Goal: Information Seeking & Learning: Learn about a topic

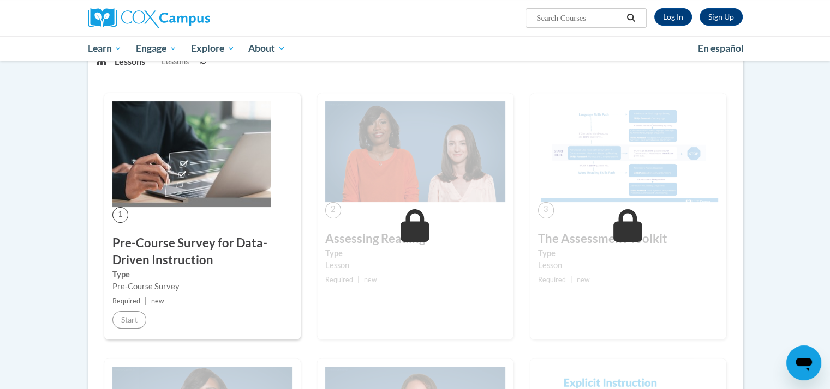
scroll to position [157, 0]
click at [207, 173] on img at bounding box center [191, 155] width 158 height 106
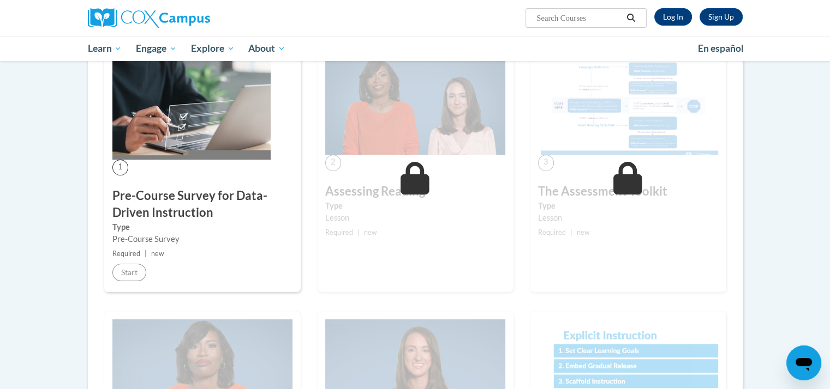
scroll to position [203, 0]
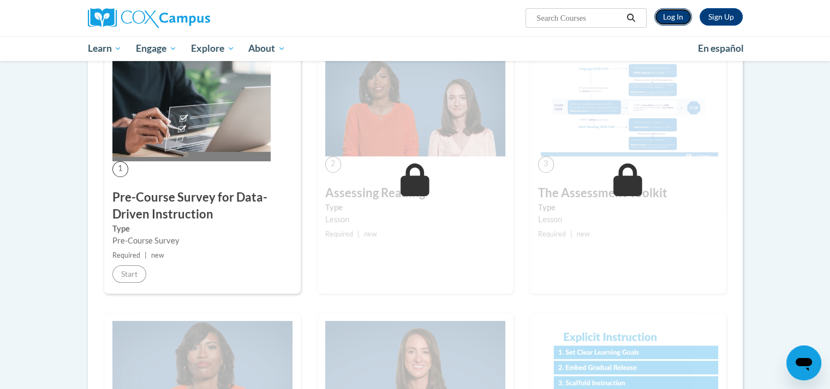
click at [674, 17] on link "Log In" at bounding box center [673, 16] width 38 height 17
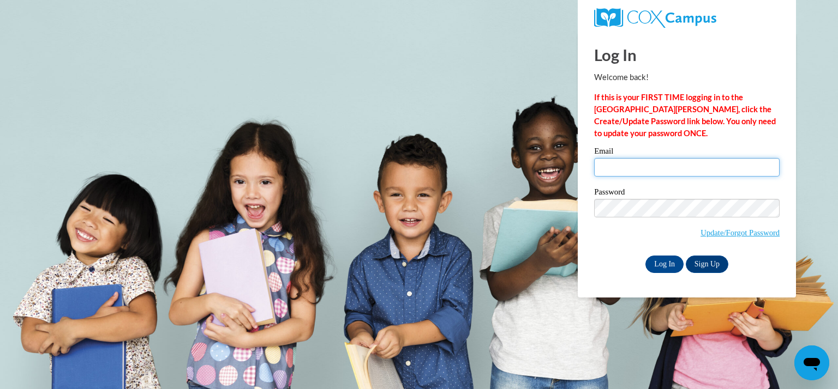
click at [666, 169] on input "Email" at bounding box center [686, 167] width 185 height 19
type input "dopieralam@kmsd.edu"
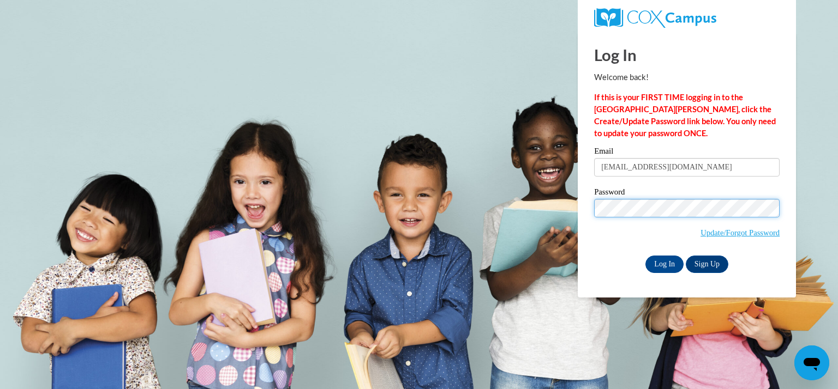
click at [645, 256] on input "Log In" at bounding box center [664, 264] width 38 height 17
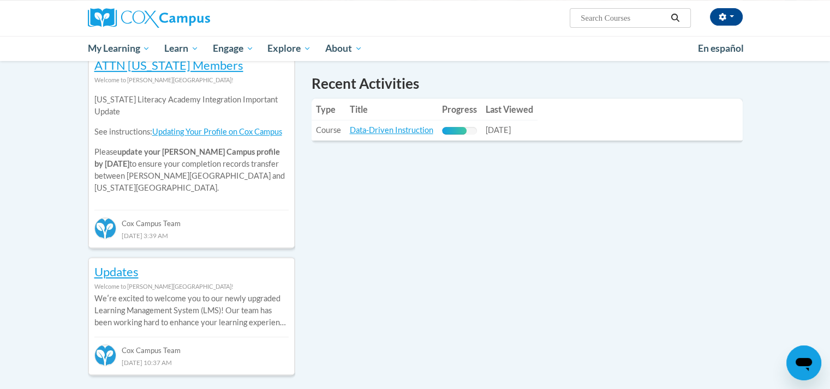
scroll to position [373, 0]
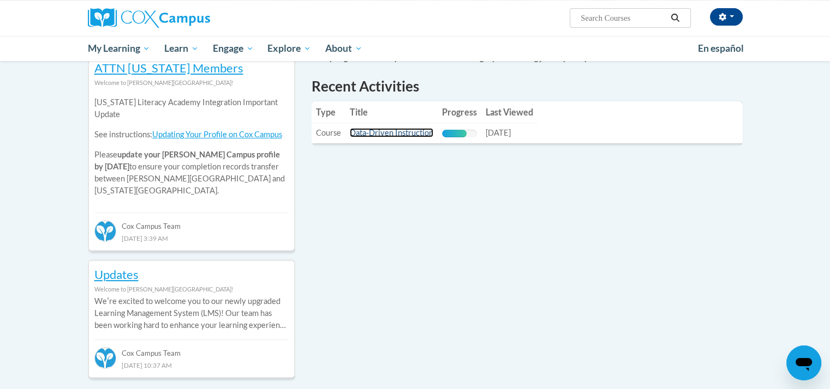
click at [382, 133] on link "Data-Driven Instruction" at bounding box center [391, 132] width 83 height 9
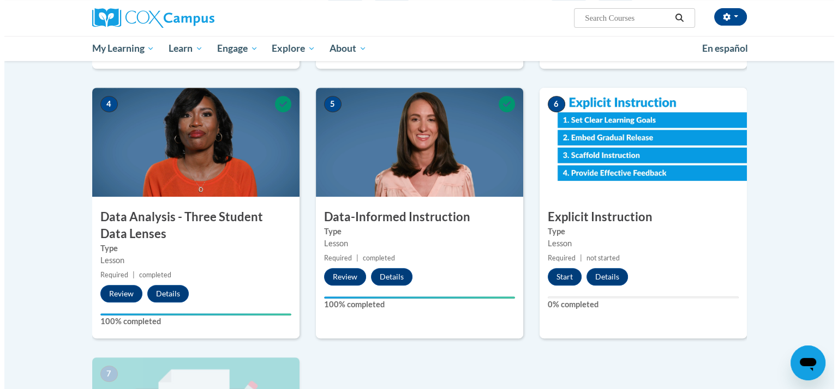
scroll to position [478, 0]
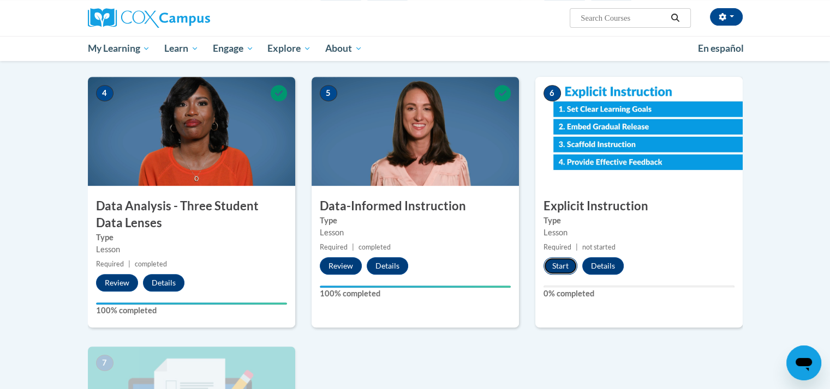
click at [556, 266] on button "Start" at bounding box center [560, 265] width 34 height 17
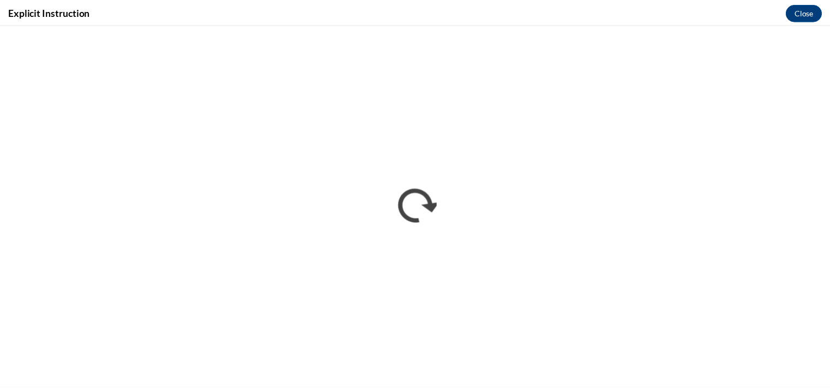
scroll to position [0, 0]
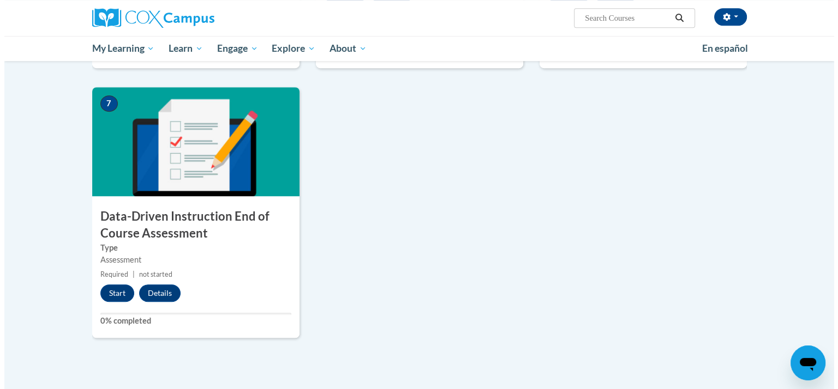
scroll to position [745, 0]
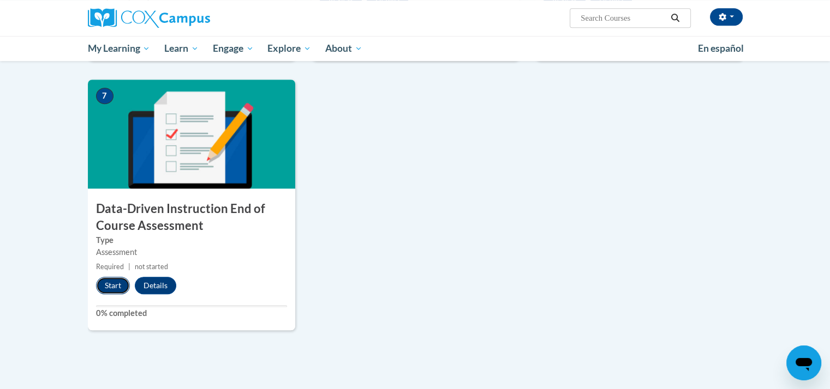
click at [115, 285] on button "Start" at bounding box center [113, 285] width 34 height 17
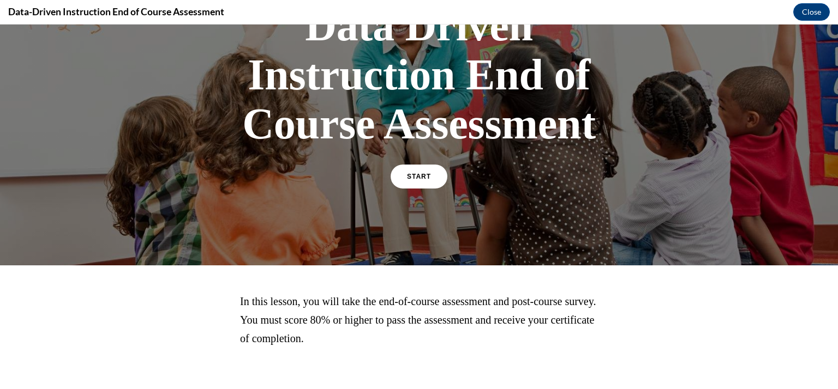
scroll to position [152, 0]
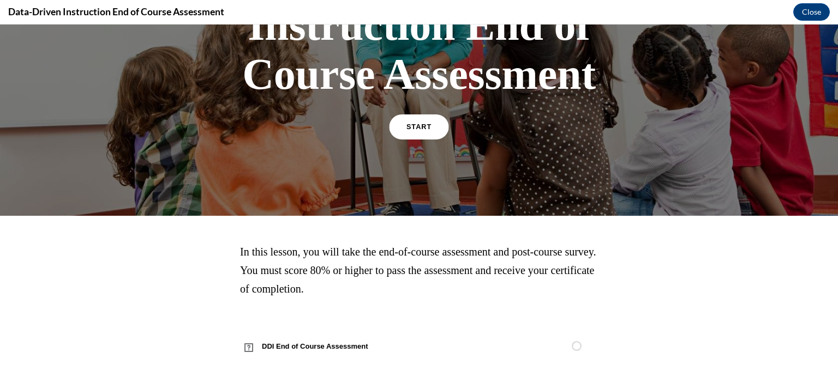
click at [405, 135] on link "START" at bounding box center [418, 127] width 59 height 25
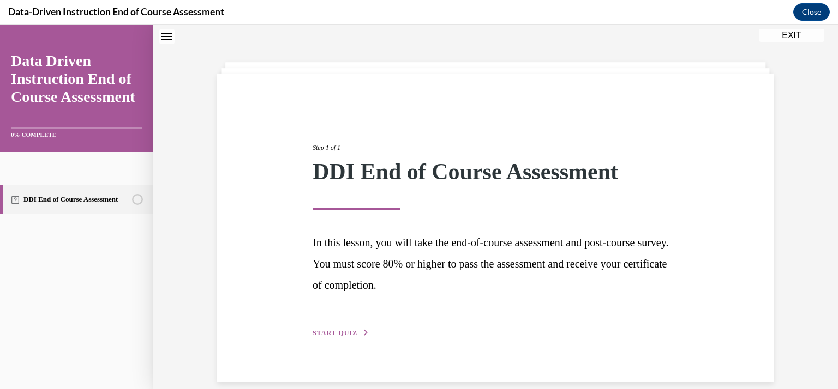
scroll to position [49, 0]
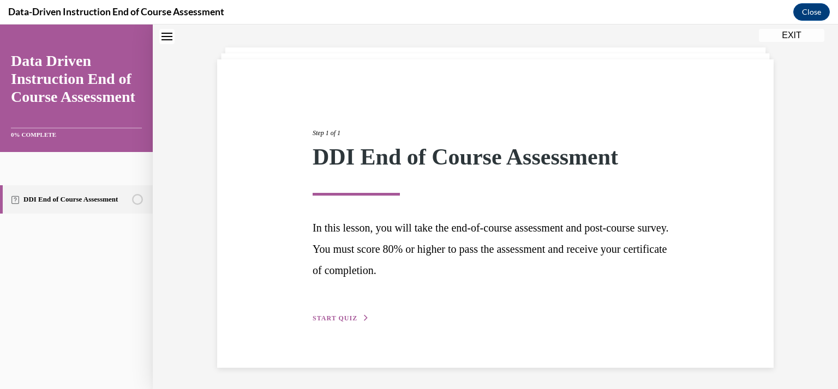
click at [325, 318] on span "START QUIZ" at bounding box center [335, 319] width 45 height 8
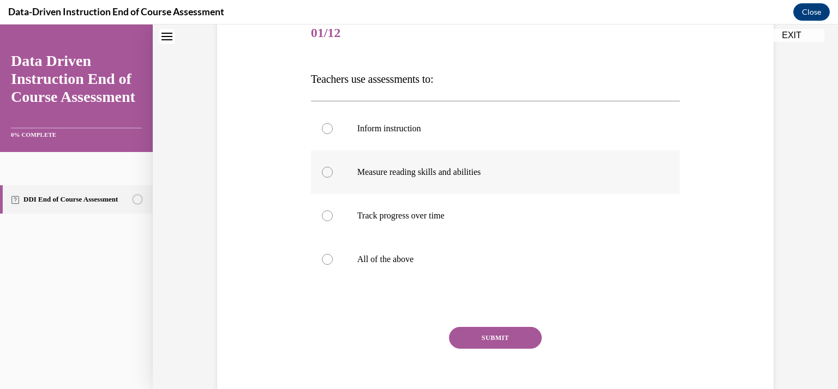
scroll to position [149, 0]
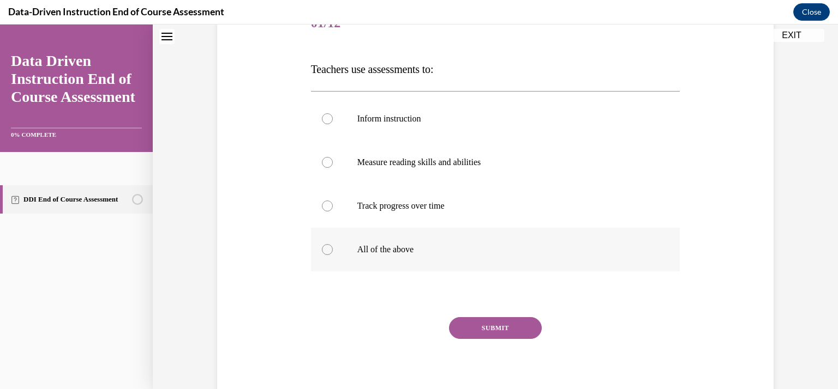
click at [323, 251] on div at bounding box center [327, 249] width 11 height 11
click at [323, 251] on input "All of the above" at bounding box center [327, 249] width 11 height 11
radio input "true"
click at [524, 325] on button "SUBMIT" at bounding box center [495, 328] width 93 height 22
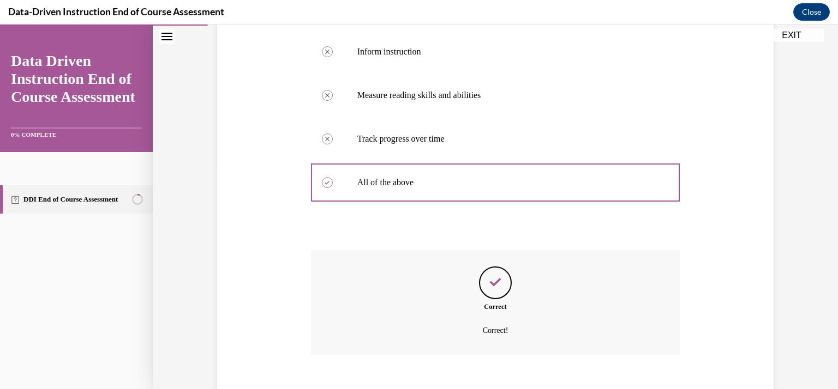
scroll to position [277, 0]
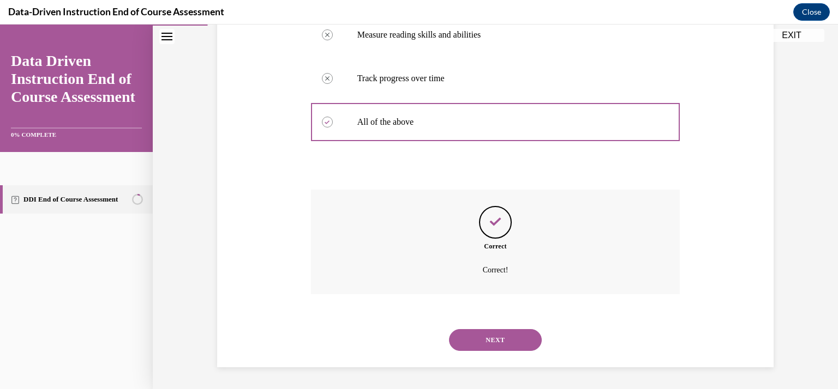
click at [502, 346] on button "NEXT" at bounding box center [495, 340] width 93 height 22
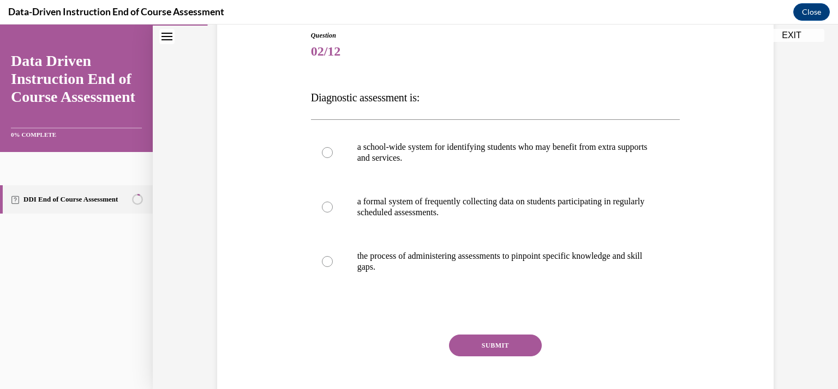
scroll to position [131, 0]
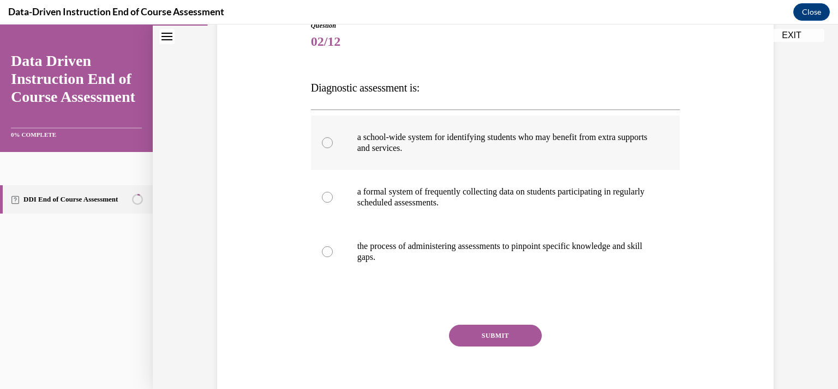
click at [325, 143] on div at bounding box center [327, 142] width 11 height 11
click at [325, 143] on input "a school-wide system for identifying students who may benefit from extra suppor…" at bounding box center [327, 142] width 11 height 11
radio input "true"
click at [325, 249] on div at bounding box center [327, 252] width 11 height 11
click at [325, 249] on input "the process of administering assessments to pinpoint specific knowledge and ski…" at bounding box center [327, 252] width 11 height 11
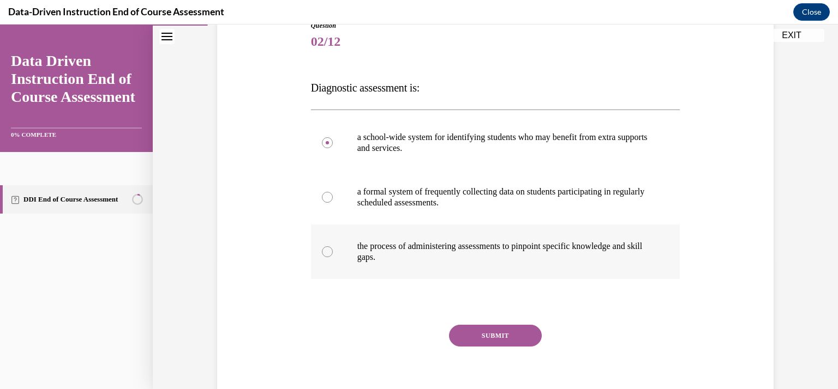
radio input "true"
click at [497, 335] on button "SUBMIT" at bounding box center [495, 336] width 93 height 22
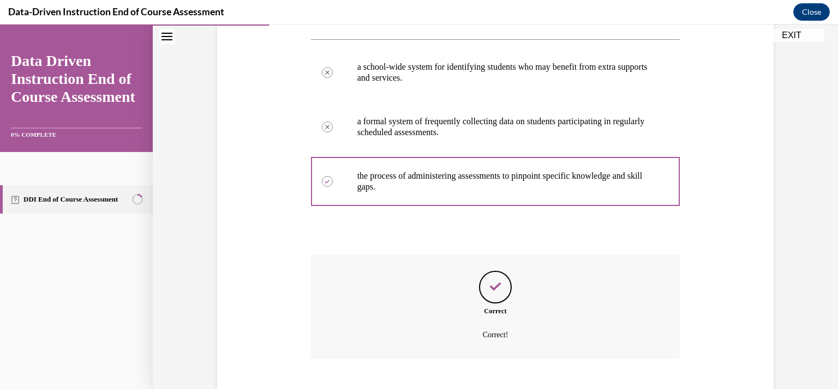
scroll to position [266, 0]
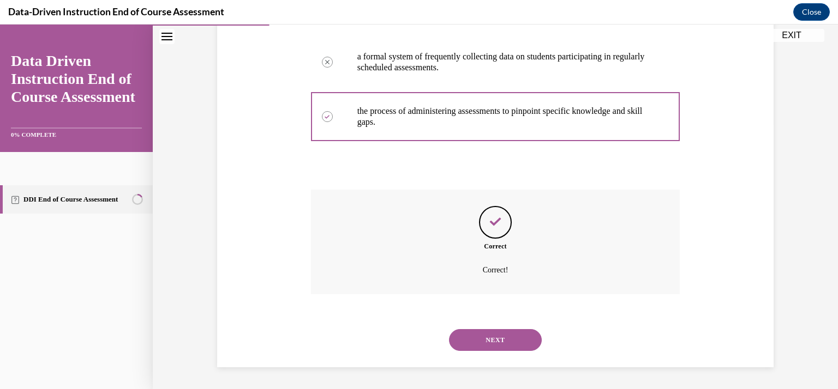
click at [514, 332] on button "NEXT" at bounding box center [495, 340] width 93 height 22
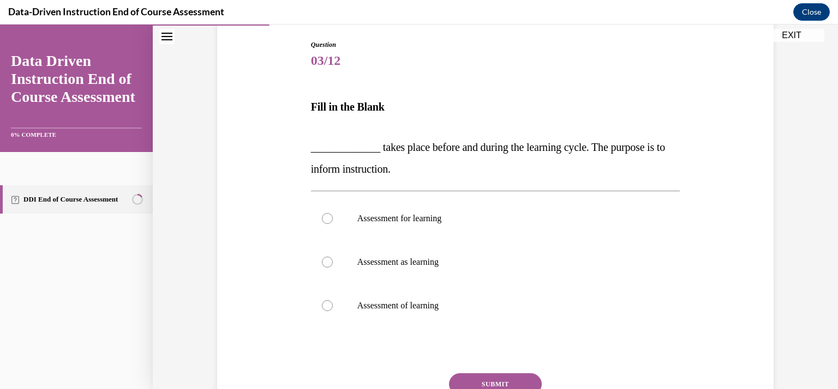
scroll to position [134, 0]
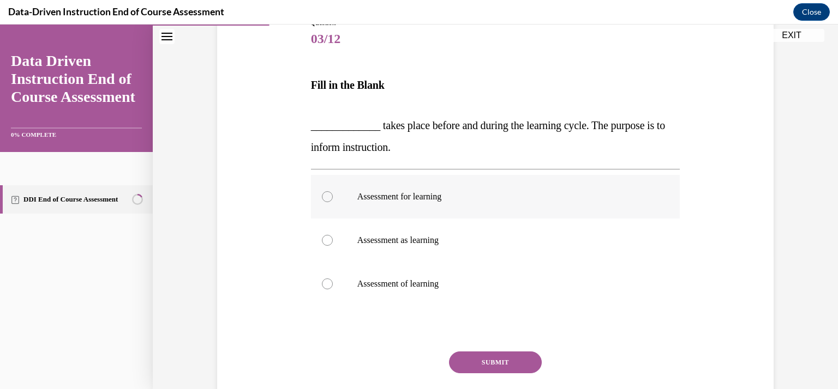
click at [325, 191] on div at bounding box center [327, 196] width 11 height 11
click at [325, 191] on input "Assessment for learning" at bounding box center [327, 196] width 11 height 11
radio input "true"
click at [471, 357] on button "SUBMIT" at bounding box center [495, 363] width 93 height 22
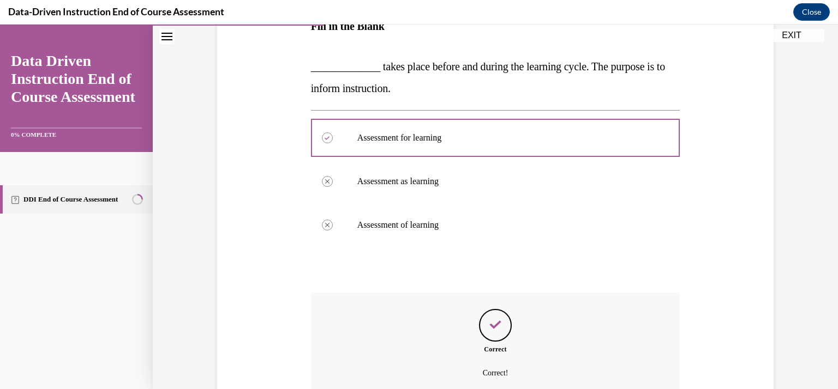
scroll to position [264, 0]
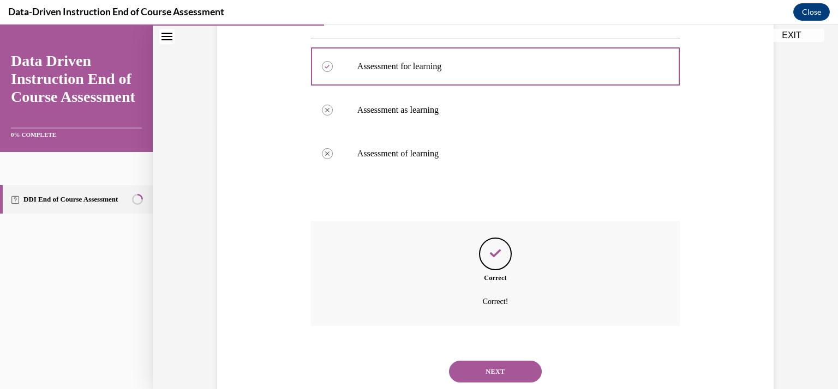
click at [493, 368] on button "NEXT" at bounding box center [495, 372] width 93 height 22
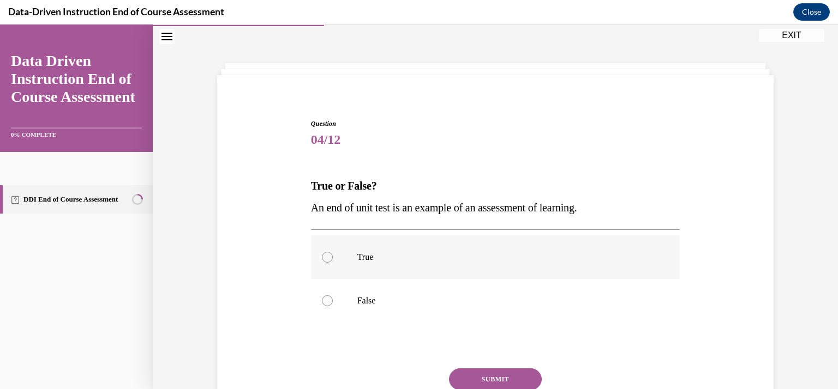
click at [325, 260] on div at bounding box center [327, 257] width 11 height 11
click at [325, 260] on input "True" at bounding box center [327, 257] width 11 height 11
radio input "true"
click at [467, 377] on button "SUBMIT" at bounding box center [495, 380] width 93 height 22
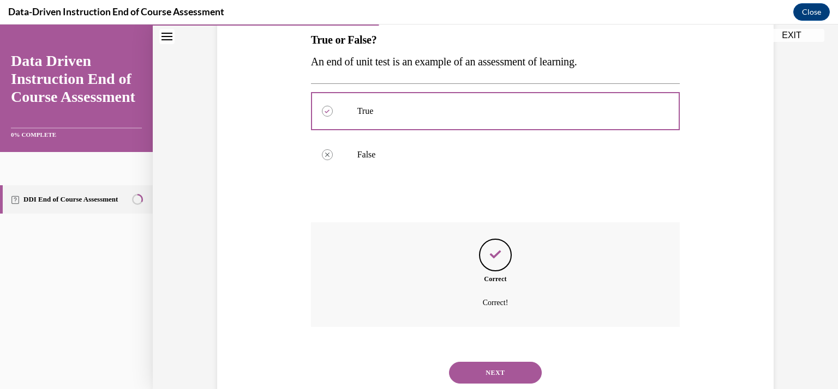
scroll to position [212, 0]
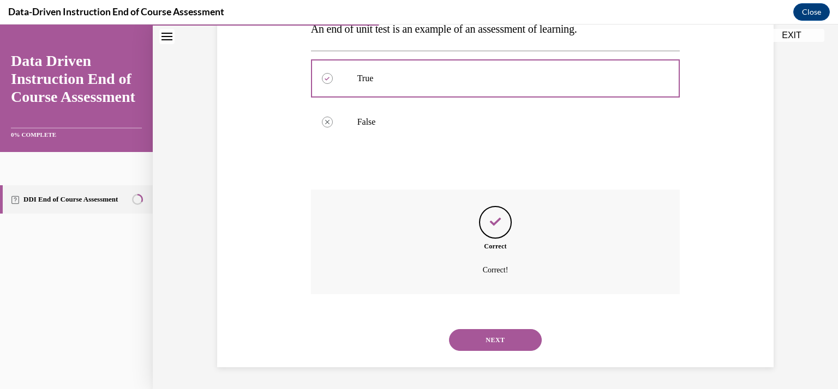
click at [519, 341] on button "NEXT" at bounding box center [495, 340] width 93 height 22
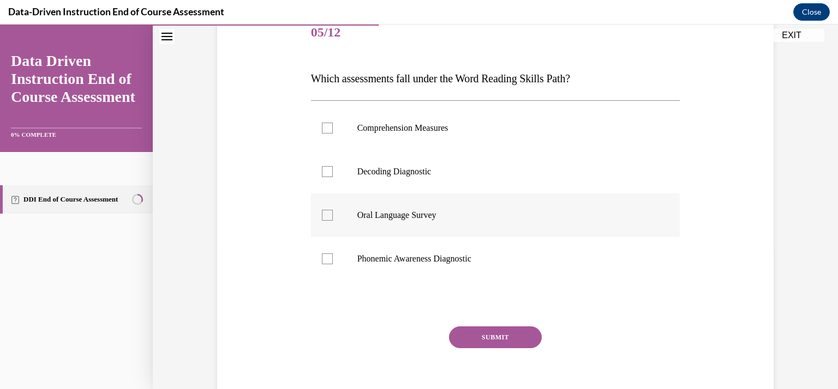
scroll to position [146, 0]
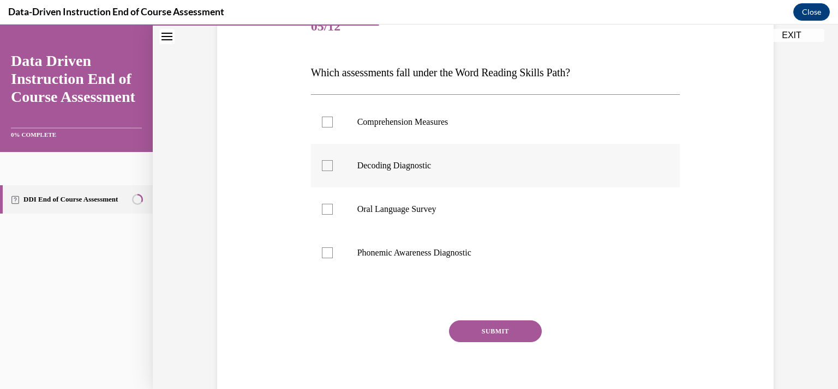
click at [322, 169] on div at bounding box center [327, 165] width 11 height 11
click at [322, 169] on input "Decoding Diagnostic" at bounding box center [327, 165] width 11 height 11
checkbox input "true"
click at [460, 335] on button "SUBMIT" at bounding box center [495, 332] width 93 height 22
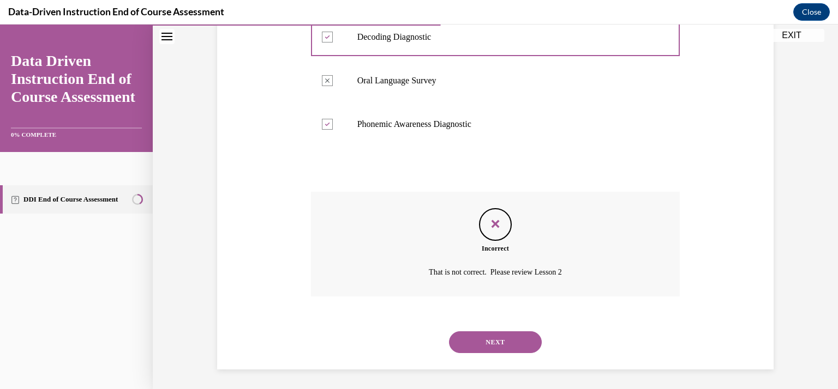
scroll to position [277, 0]
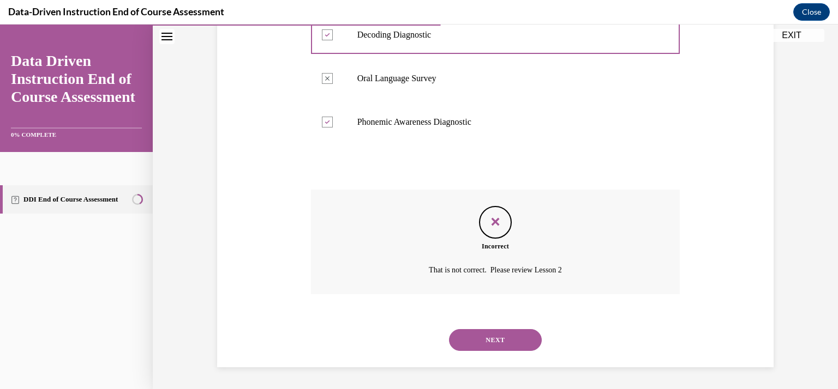
click at [518, 333] on button "NEXT" at bounding box center [495, 340] width 93 height 22
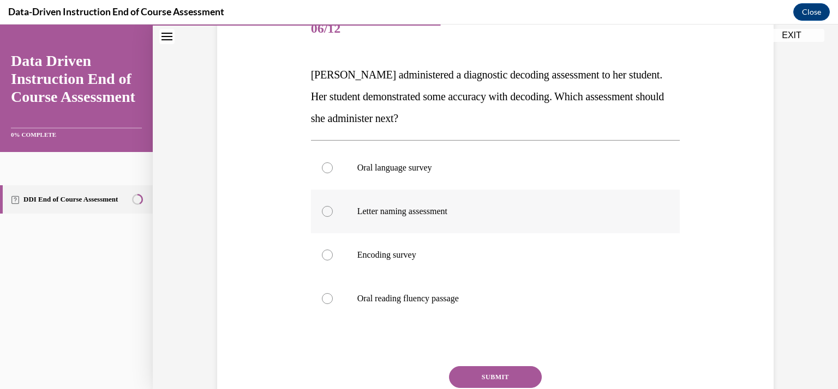
scroll to position [145, 0]
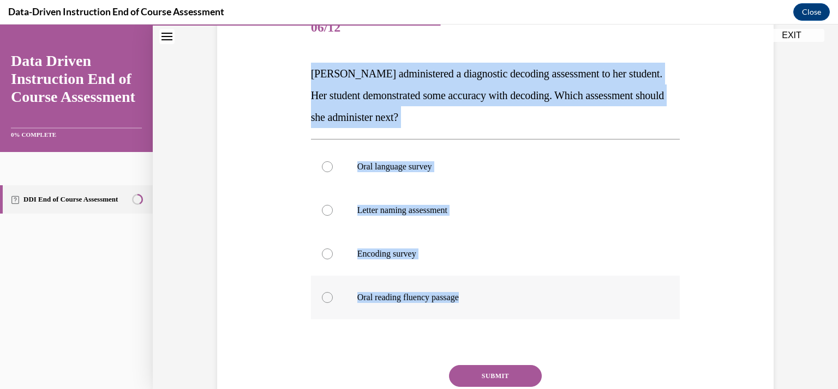
drag, startPoint x: 303, startPoint y: 73, endPoint x: 461, endPoint y: 303, distance: 279.3
click at [461, 303] on div "Question 06/12 Mrs. Lee administered a diagnostic decoding assessment to her st…" at bounding box center [495, 214] width 562 height 481
copy div "Mrs. Lee administered a diagnostic decoding assessment to her student. Her stud…"
click at [322, 297] on div at bounding box center [327, 297] width 11 height 11
click at [322, 297] on input "Oral reading fluency passage" at bounding box center [327, 297] width 11 height 11
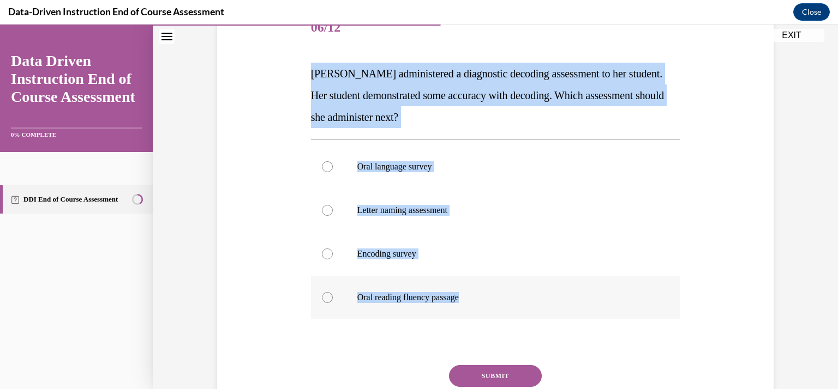
radio input "true"
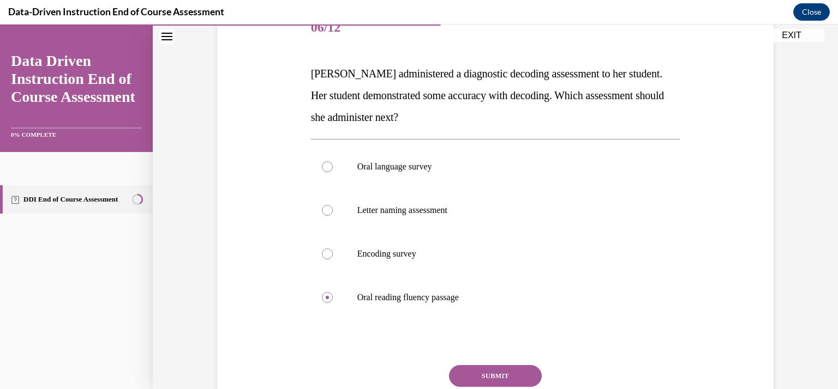
click at [475, 377] on button "SUBMIT" at bounding box center [495, 376] width 93 height 22
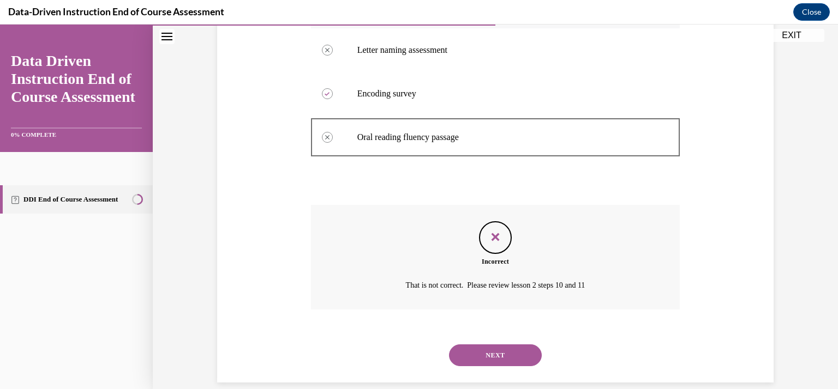
scroll to position [321, 0]
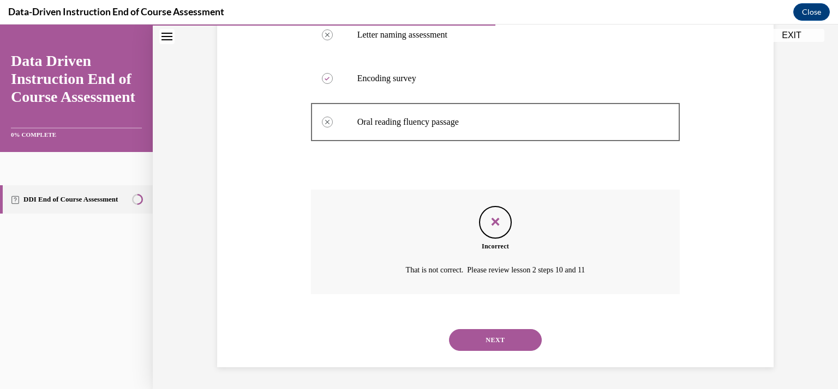
click at [481, 339] on button "NEXT" at bounding box center [495, 340] width 93 height 22
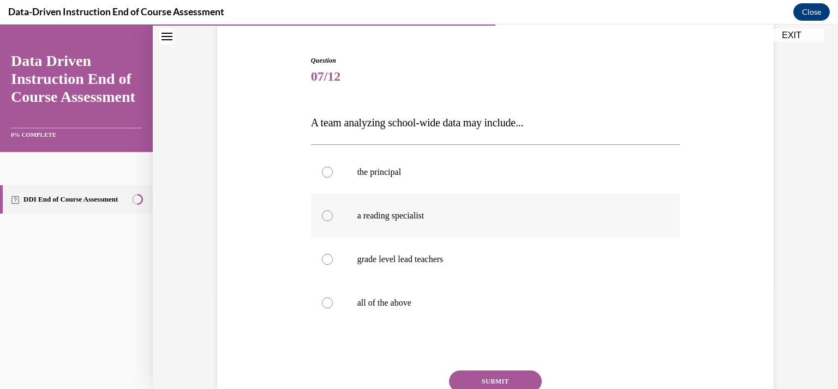
scroll to position [98, 0]
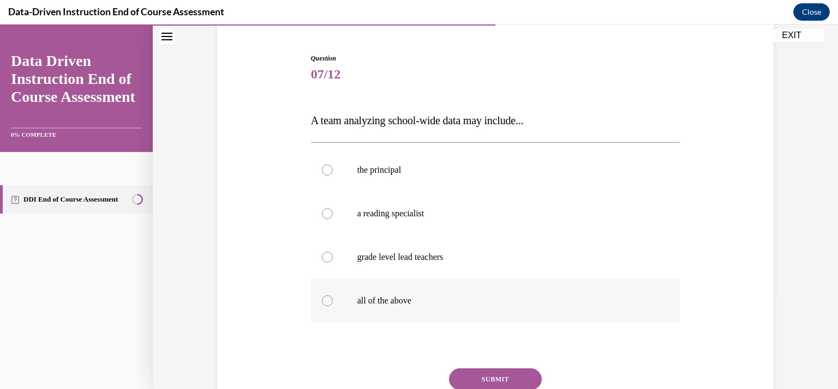
click at [326, 302] on div at bounding box center [327, 301] width 11 height 11
click at [326, 302] on input "all of the above" at bounding box center [327, 301] width 11 height 11
radio input "true"
click at [496, 379] on button "SUBMIT" at bounding box center [495, 380] width 93 height 22
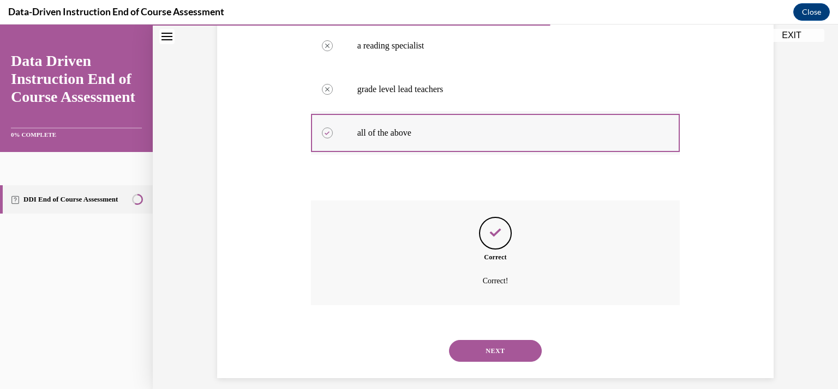
scroll to position [277, 0]
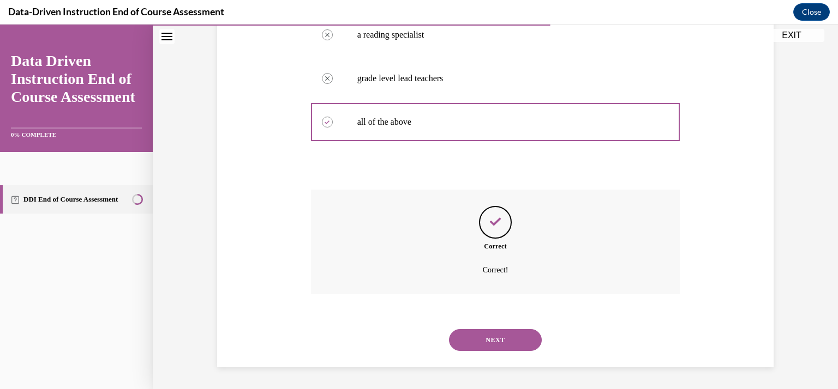
click at [482, 331] on button "NEXT" at bounding box center [495, 340] width 93 height 22
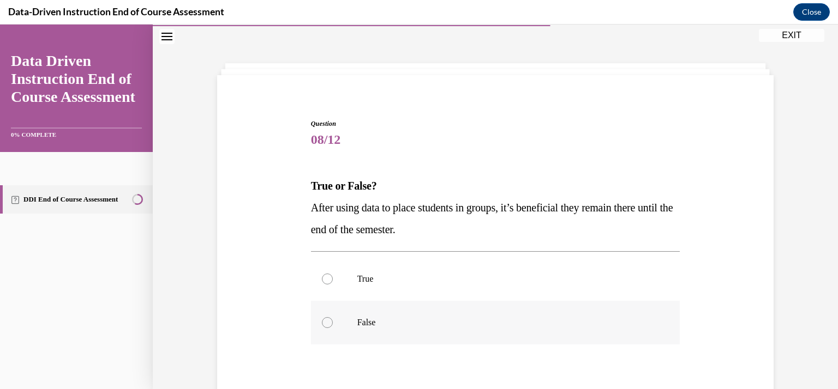
click at [323, 322] on div at bounding box center [327, 322] width 11 height 11
click at [323, 322] on input "False" at bounding box center [327, 322] width 11 height 11
radio input "true"
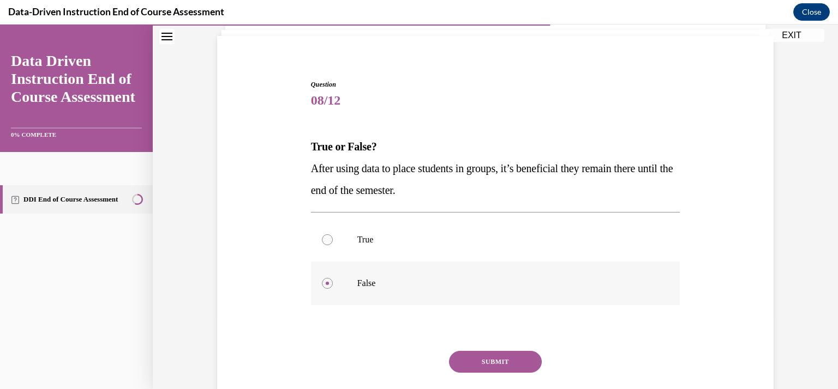
scroll to position [112, 0]
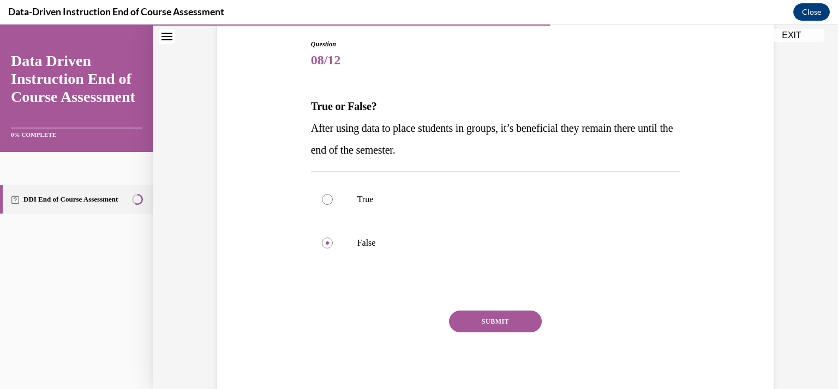
click at [484, 323] on button "SUBMIT" at bounding box center [495, 322] width 93 height 22
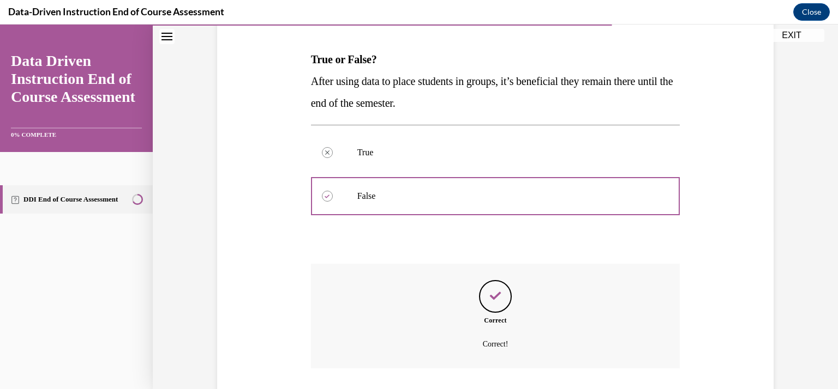
scroll to position [233, 0]
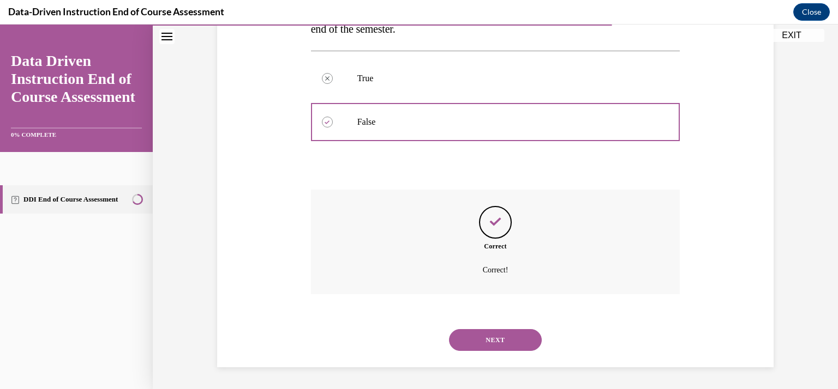
click at [503, 334] on button "NEXT" at bounding box center [495, 340] width 93 height 22
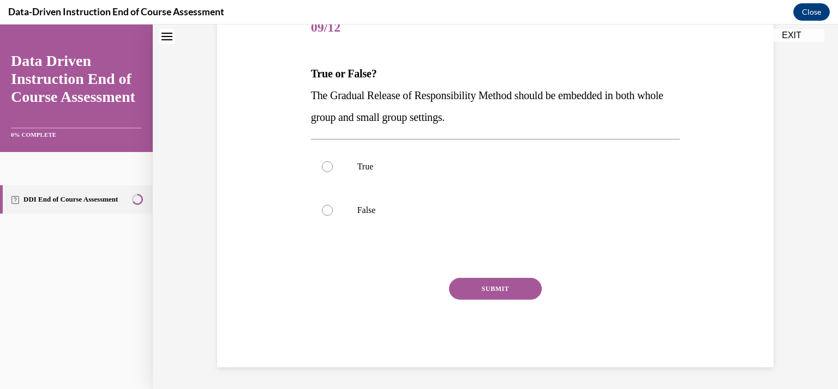
scroll to position [33, 0]
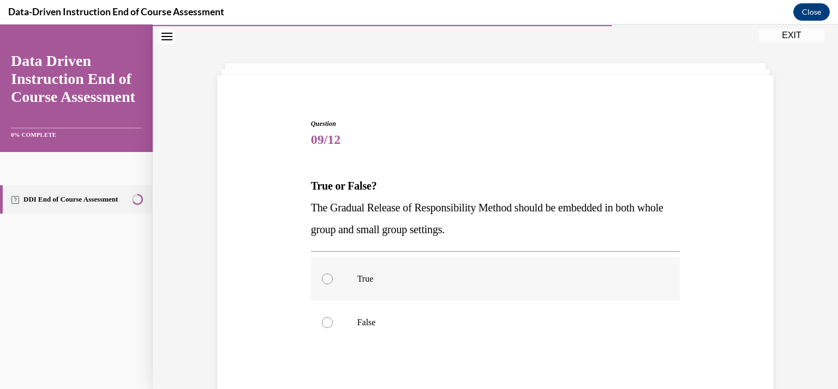
click at [322, 278] on div at bounding box center [327, 279] width 11 height 11
click at [322, 278] on input "True" at bounding box center [327, 279] width 11 height 11
radio input "true"
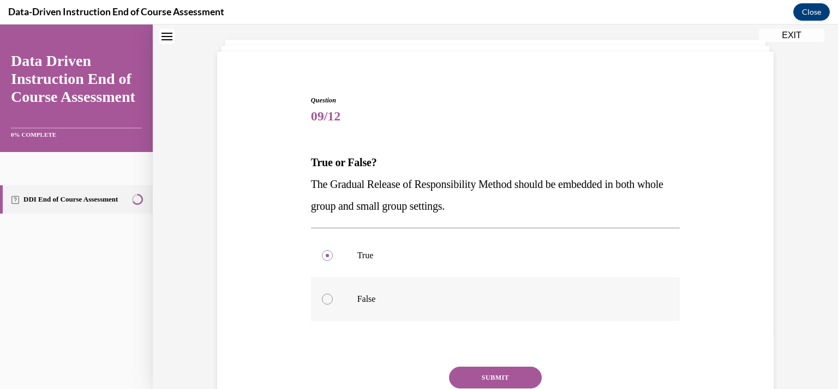
scroll to position [112, 0]
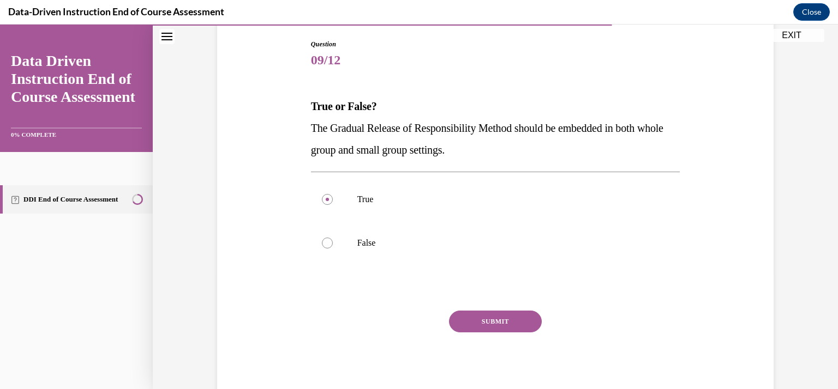
click at [475, 322] on button "SUBMIT" at bounding box center [495, 322] width 93 height 22
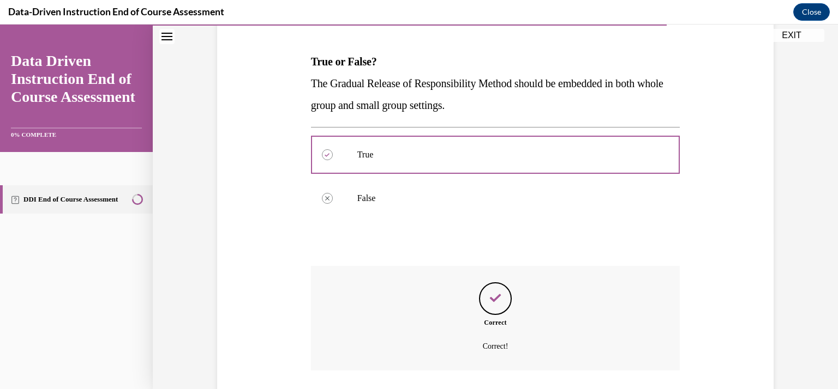
scroll to position [233, 0]
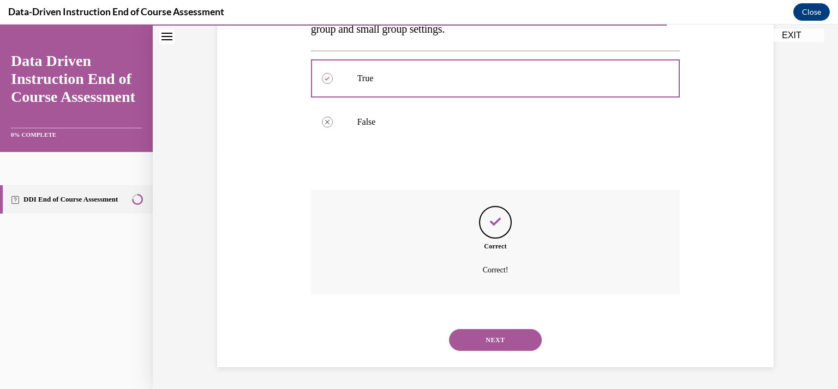
click at [478, 340] on button "NEXT" at bounding box center [495, 340] width 93 height 22
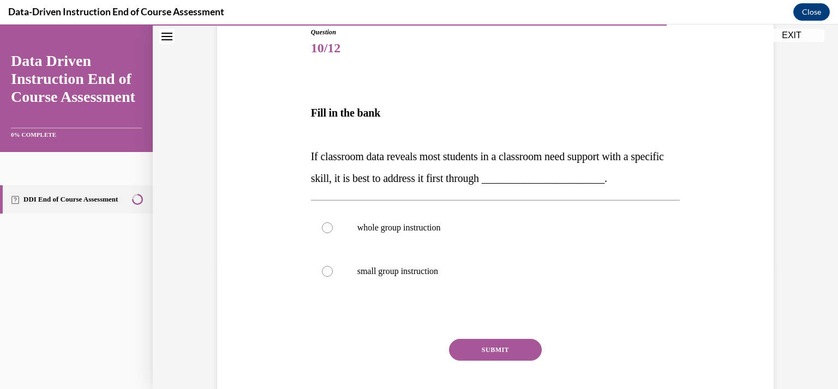
scroll to position [129, 0]
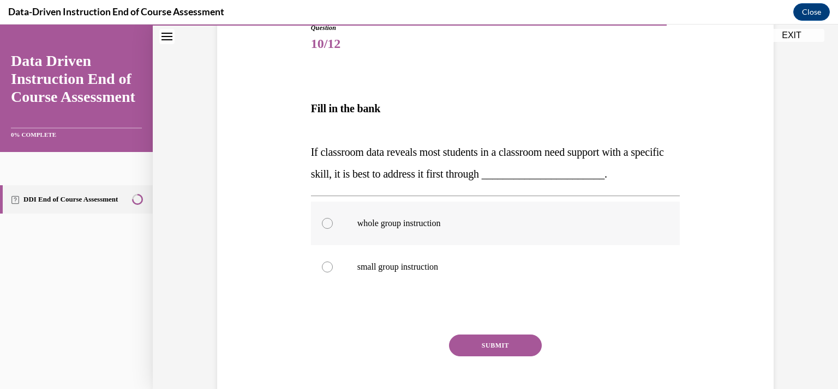
click at [325, 225] on div at bounding box center [327, 223] width 11 height 11
click at [325, 225] on input "whole group instruction" at bounding box center [327, 223] width 11 height 11
radio input "true"
click at [490, 350] on button "SUBMIT" at bounding box center [495, 346] width 93 height 22
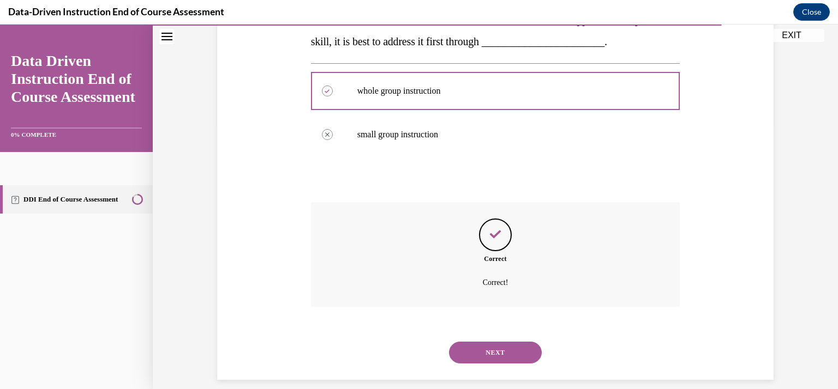
scroll to position [267, 0]
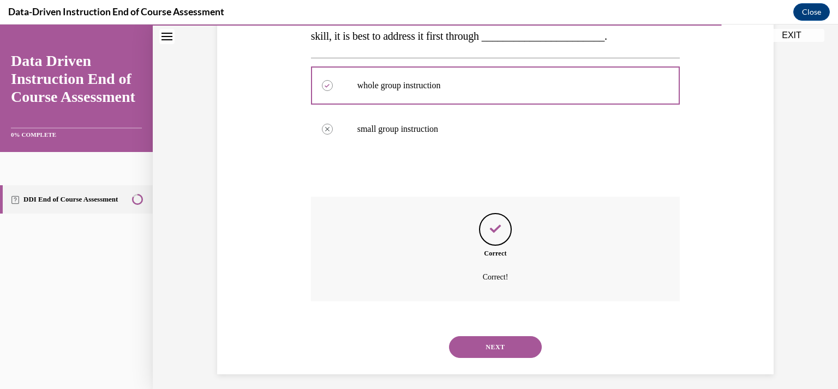
click at [461, 352] on button "NEXT" at bounding box center [495, 348] width 93 height 22
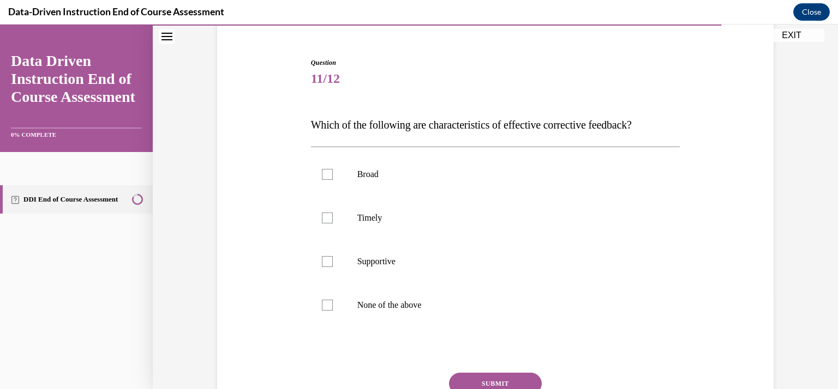
scroll to position [109, 0]
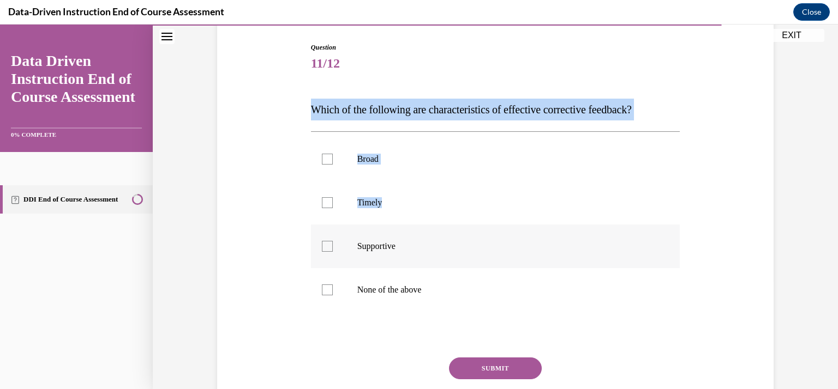
drag, startPoint x: 307, startPoint y: 108, endPoint x: 514, endPoint y: 235, distance: 243.1
click at [515, 231] on div "Question 11/12 Which of the following are characteristics of effective correcti…" at bounding box center [495, 245] width 369 height 405
click at [513, 242] on p "Supportive" at bounding box center [505, 246] width 296 height 11
click at [333, 242] on input "Supportive" at bounding box center [327, 246] width 11 height 11
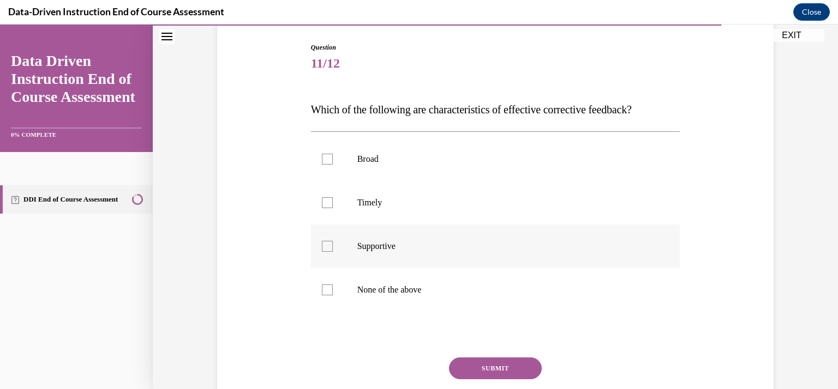
click at [513, 242] on p "Supportive" at bounding box center [505, 246] width 296 height 11
click at [333, 242] on input "Supportive" at bounding box center [327, 246] width 11 height 11
click at [508, 252] on label "Supportive" at bounding box center [495, 247] width 369 height 44
click at [333, 252] on input "Supportive" at bounding box center [327, 246] width 11 height 11
checkbox input "true"
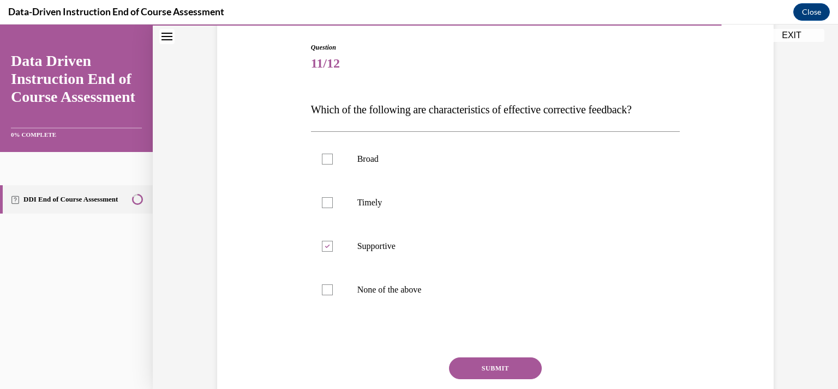
click at [311, 111] on span "Which of the following are characteristics of effective corrective feedback?" at bounding box center [471, 110] width 321 height 12
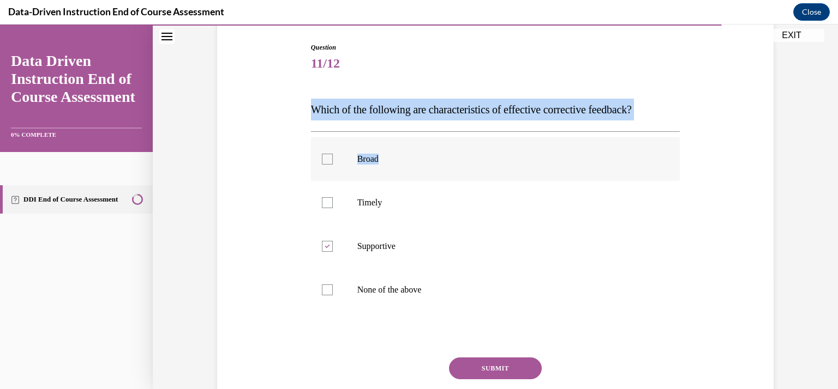
drag, startPoint x: 308, startPoint y: 109, endPoint x: 493, endPoint y: 145, distance: 188.3
click at [493, 141] on div "Question 11/12 Which of the following are characteristics of effective correcti…" at bounding box center [495, 245] width 369 height 405
click at [467, 320] on div "Question 11/12 Which of the following are characteristics of effective correcti…" at bounding box center [495, 245] width 369 height 405
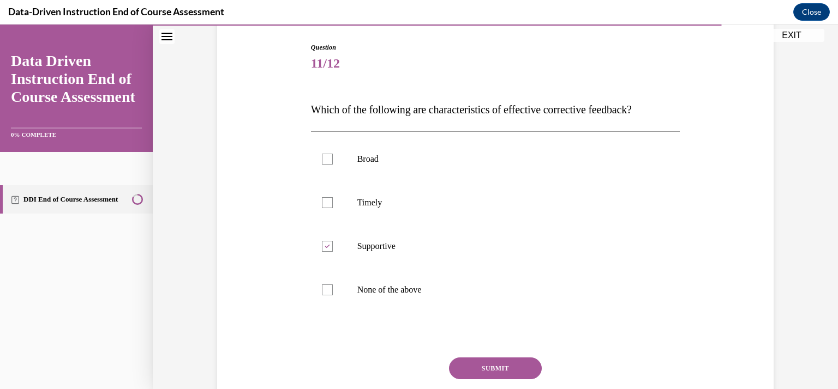
click at [302, 109] on div "Question 11/12 Which of the following are characteristics of effective correcti…" at bounding box center [495, 228] width 562 height 437
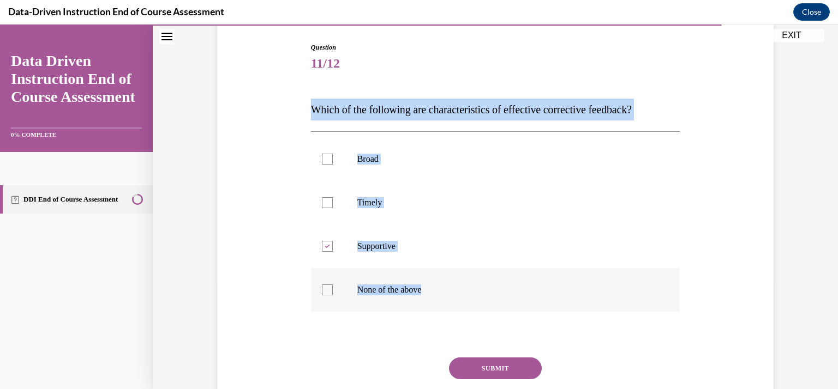
drag, startPoint x: 309, startPoint y: 104, endPoint x: 506, endPoint y: 301, distance: 278.5
click at [506, 301] on div "Question 11/12 Which of the following are characteristics of effective correcti…" at bounding box center [495, 245] width 369 height 405
copy div "Which of the following are characteristics of effective corrective feedback? Br…"
drag, startPoint x: 530, startPoint y: 112, endPoint x: 550, endPoint y: 132, distance: 28.5
click at [550, 132] on div "Broad Timely Supportive None of the above" at bounding box center [495, 224] width 369 height 186
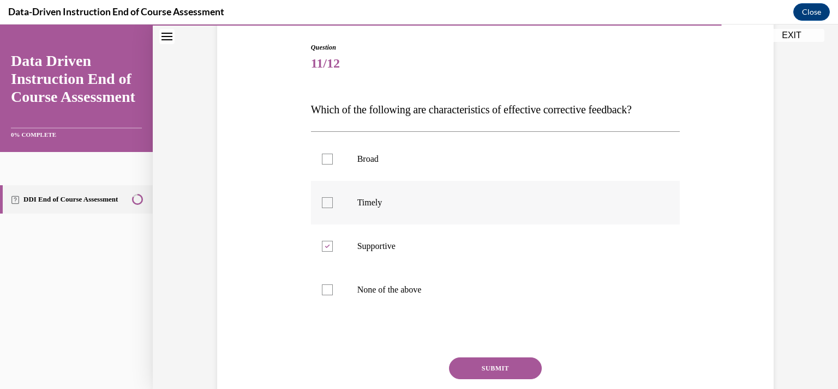
click at [327, 207] on div at bounding box center [327, 202] width 11 height 11
click at [327, 207] on input "Timely" at bounding box center [327, 202] width 11 height 11
checkbox input "true"
click at [466, 368] on button "SUBMIT" at bounding box center [495, 369] width 93 height 22
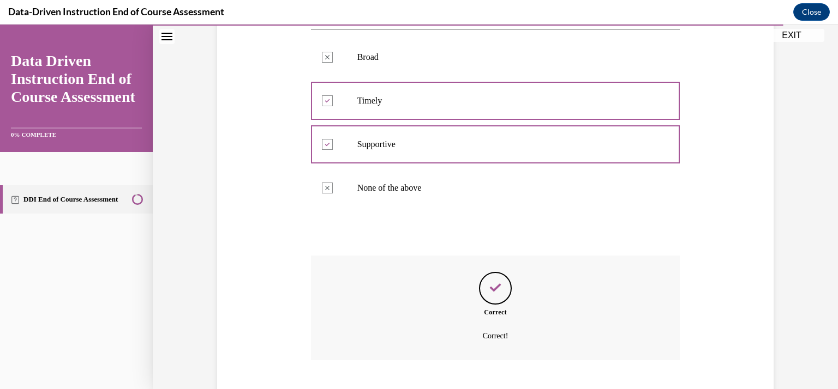
scroll to position [277, 0]
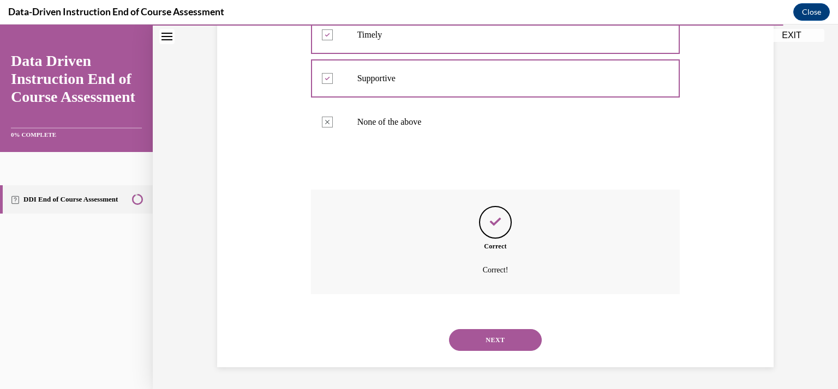
click at [527, 340] on button "NEXT" at bounding box center [495, 340] width 93 height 22
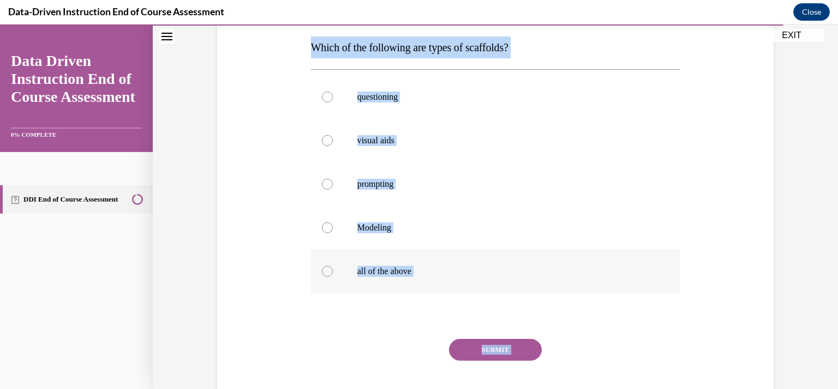
scroll to position [200, 0]
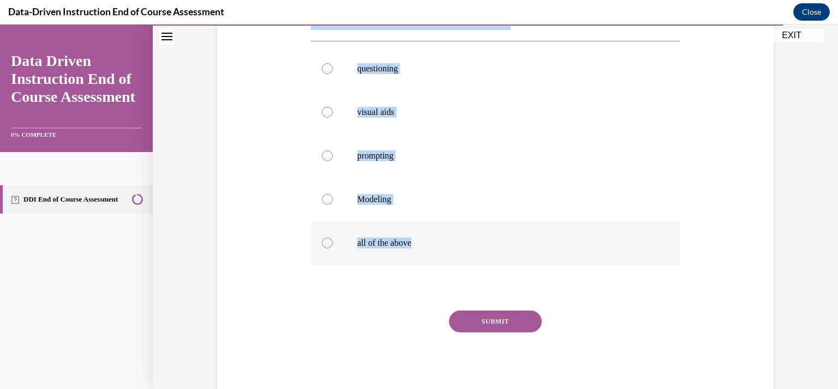
drag, startPoint x: 305, startPoint y: 183, endPoint x: 480, endPoint y: 263, distance: 192.1
click at [480, 263] on div "Question 12/12 Which of the following are types of scaffolds? questioning visua…" at bounding box center [495, 168] width 375 height 465
copy div "Which of the following are types of scaffolds? questioning visual aids promptin…"
click at [329, 241] on label "all of the above" at bounding box center [495, 243] width 369 height 44
click at [329, 241] on input "all of the above" at bounding box center [327, 243] width 11 height 11
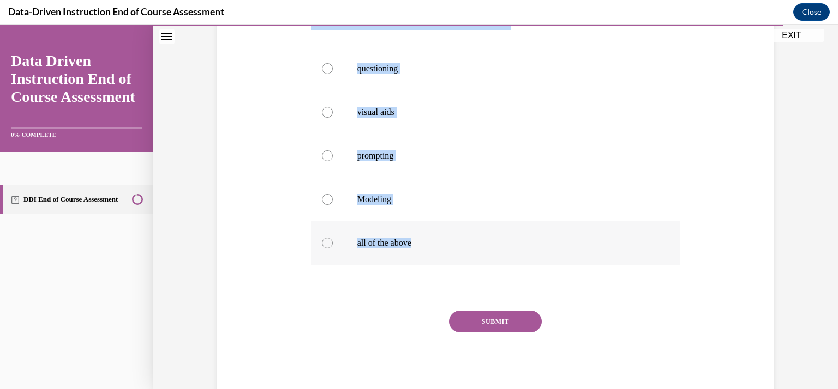
radio input "true"
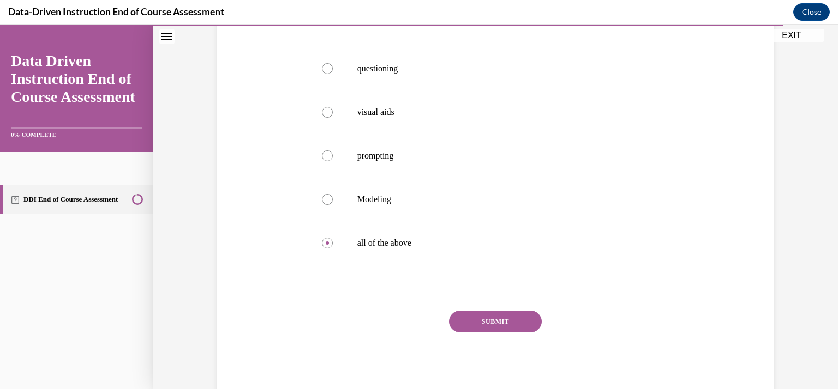
click at [478, 323] on button "SUBMIT" at bounding box center [495, 322] width 93 height 22
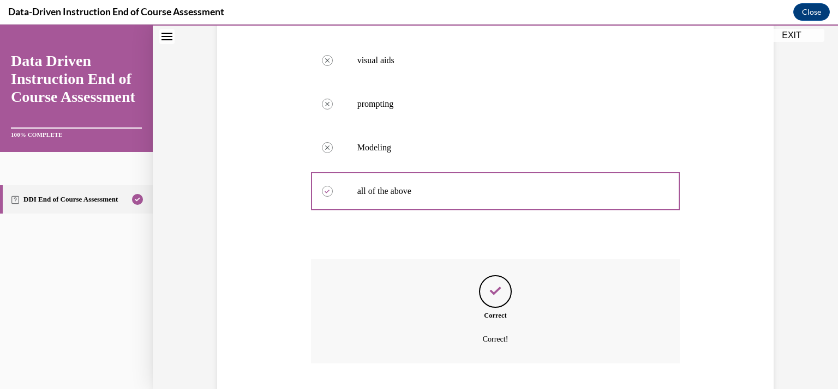
scroll to position [321, 0]
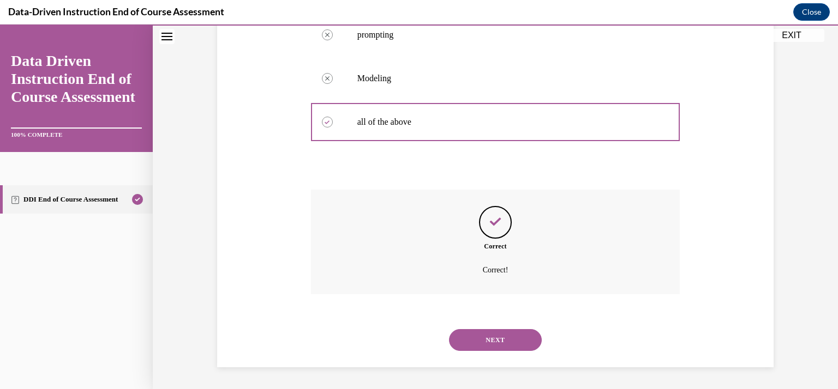
click at [484, 339] on button "NEXT" at bounding box center [495, 340] width 93 height 22
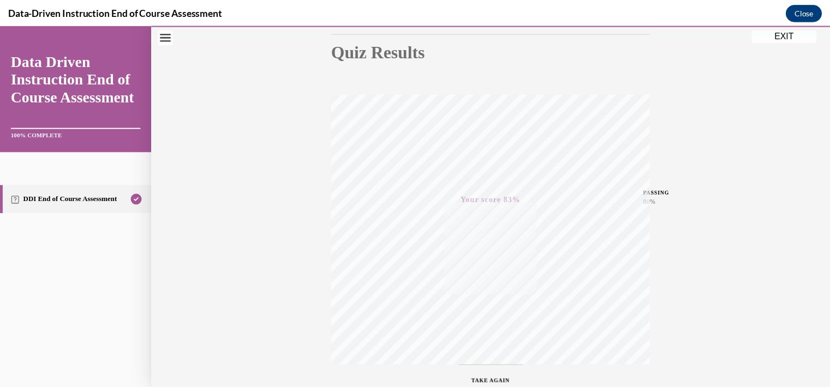
scroll to position [194, 0]
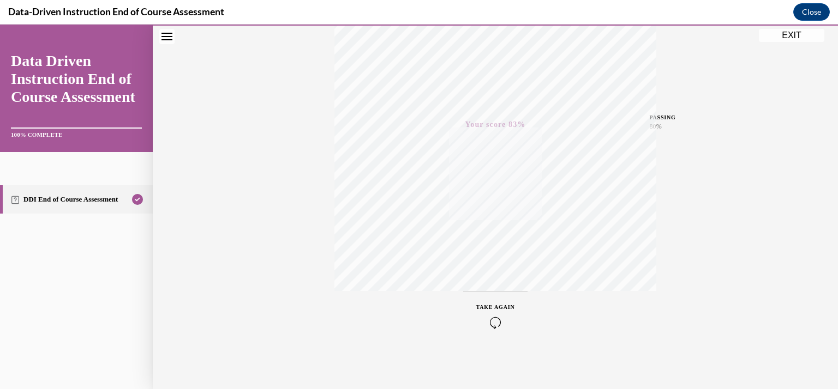
click at [788, 39] on button "EXIT" at bounding box center [791, 35] width 65 height 13
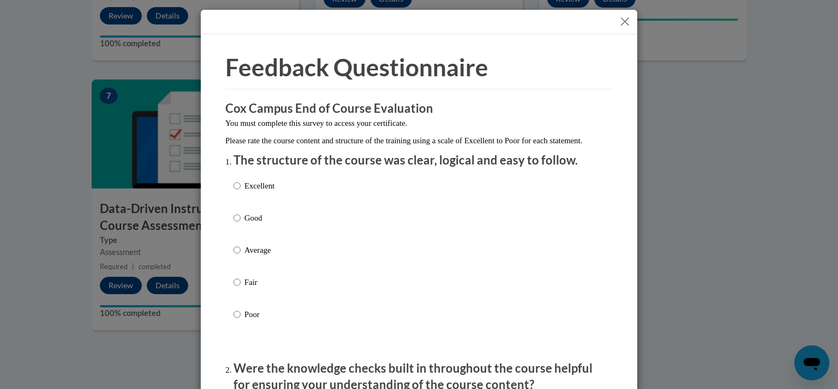
click at [622, 21] on button "Close" at bounding box center [625, 22] width 14 height 14
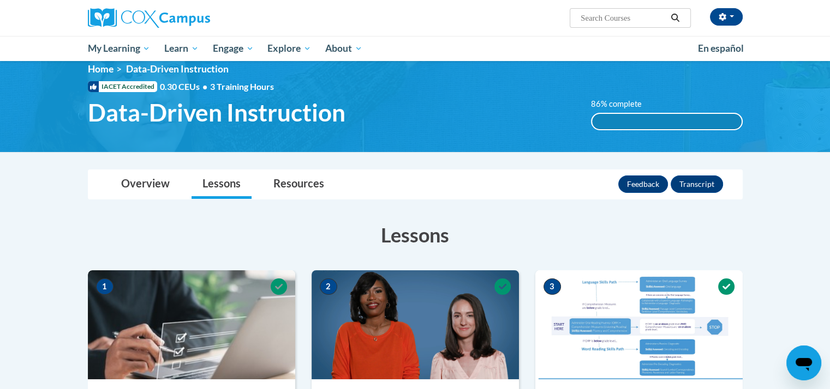
scroll to position [0, 0]
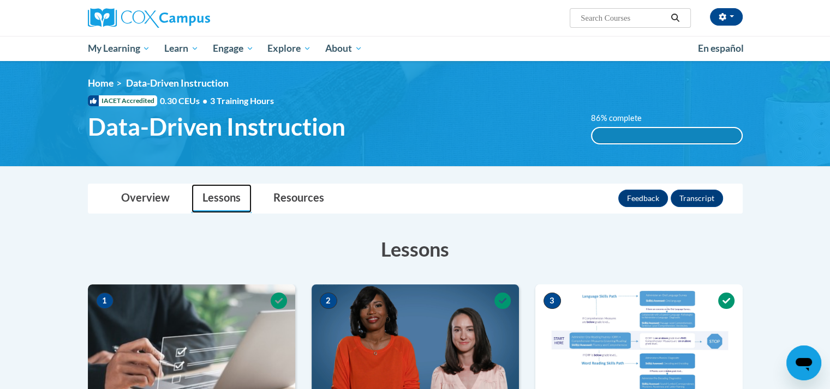
click at [214, 202] on link "Lessons" at bounding box center [221, 198] width 60 height 29
click at [235, 202] on link "Lessons" at bounding box center [221, 198] width 60 height 29
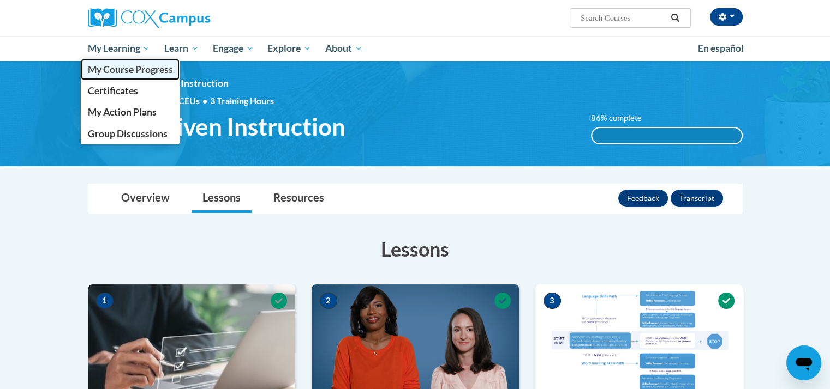
click at [117, 68] on span "My Course Progress" at bounding box center [129, 69] width 85 height 11
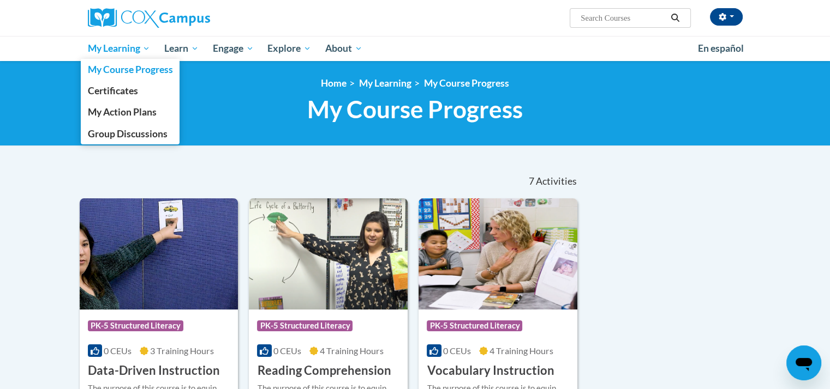
click at [119, 40] on link "My Learning" at bounding box center [119, 48] width 77 height 25
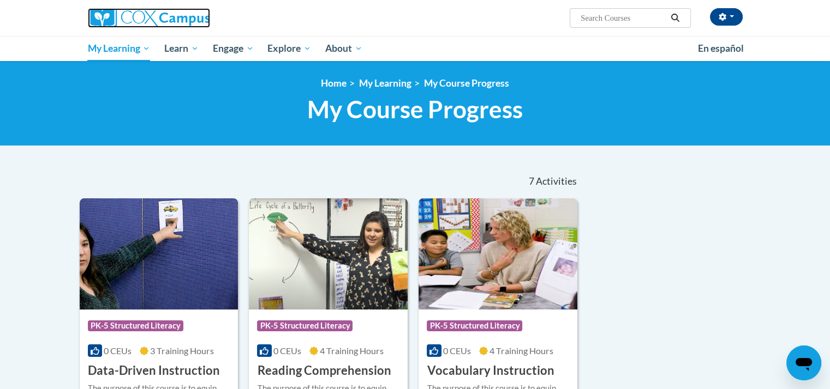
click at [156, 14] on img at bounding box center [149, 18] width 122 height 20
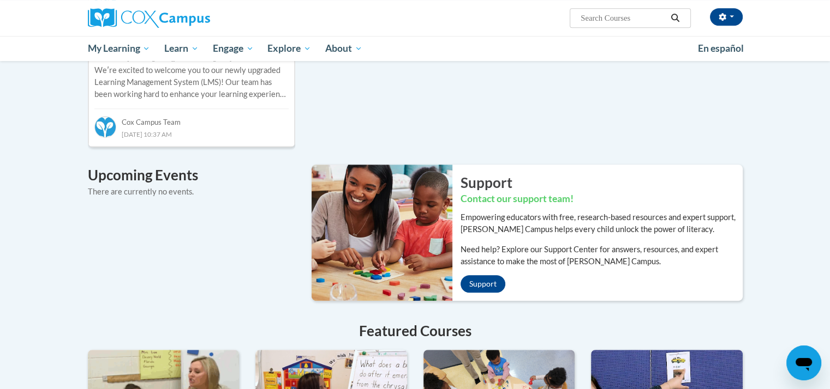
scroll to position [601, 0]
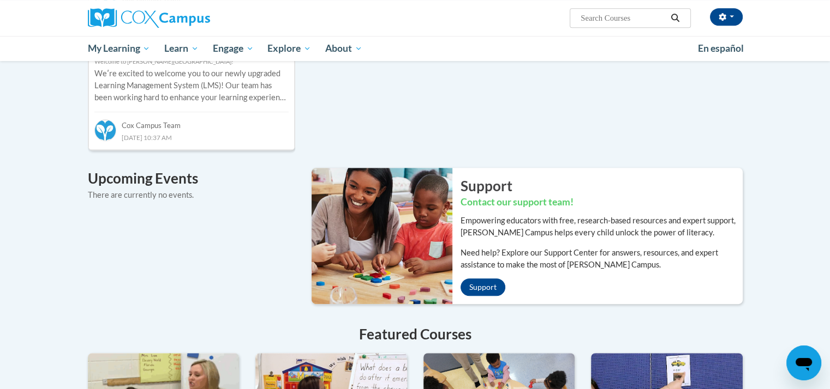
click at [637, 17] on input "Search..." at bounding box center [622, 17] width 87 height 13
type input "early literacy - phonemic awareness"
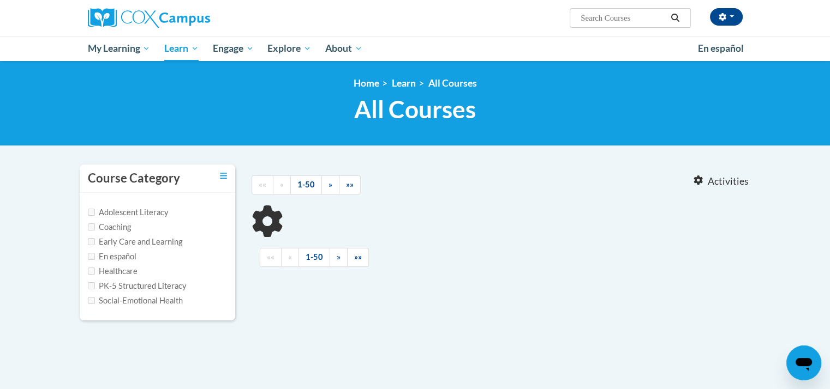
type input "early literacy - phonemic awareness"
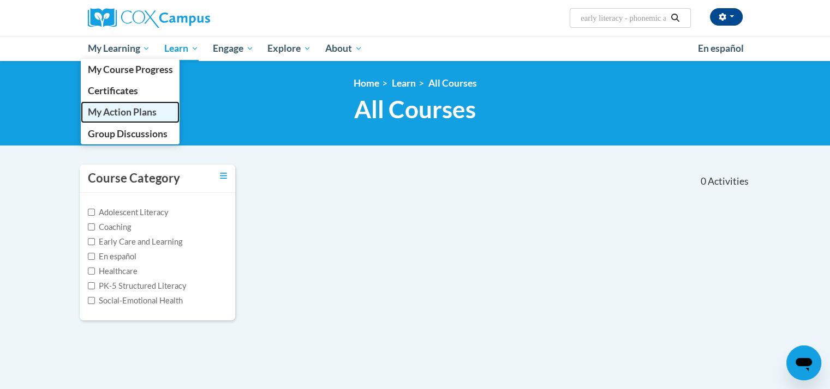
click at [115, 111] on span "My Action Plans" at bounding box center [121, 111] width 69 height 11
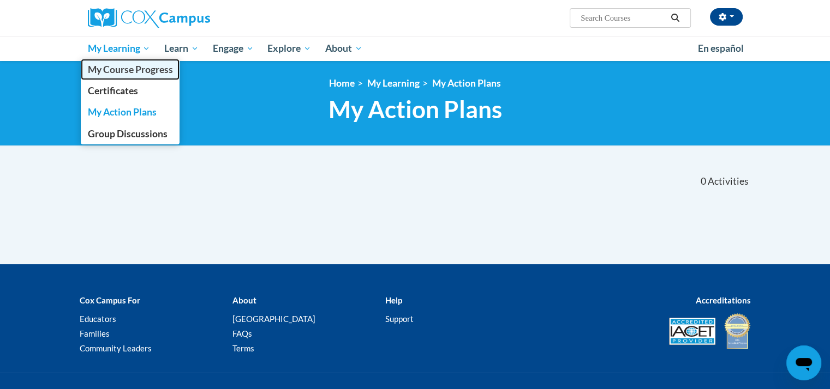
click at [110, 71] on span "My Course Progress" at bounding box center [129, 69] width 85 height 11
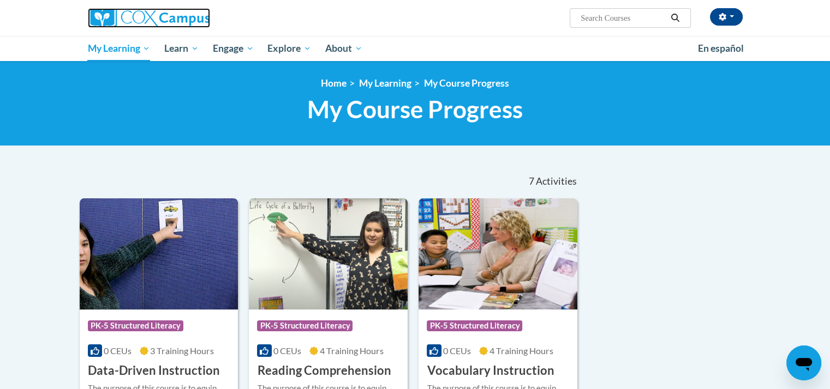
click at [154, 14] on img at bounding box center [149, 18] width 122 height 20
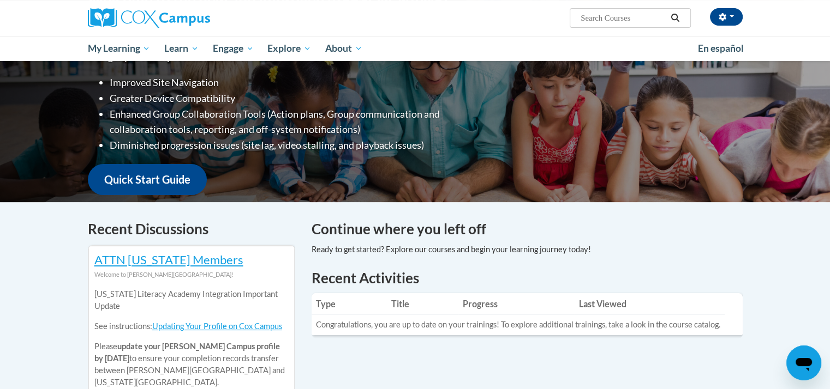
scroll to position [171, 0]
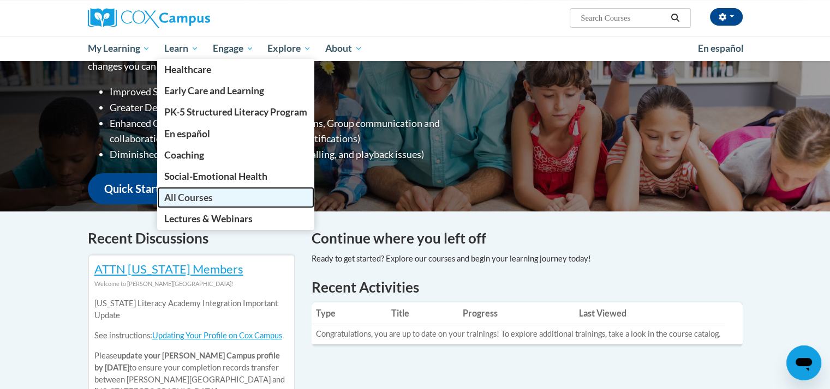
click at [196, 193] on span "All Courses" at bounding box center [188, 197] width 49 height 11
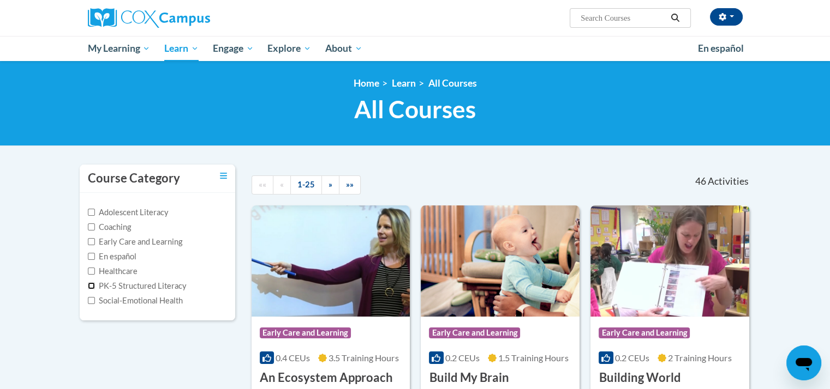
click at [90, 284] on input "PK-5 Structured Literacy" at bounding box center [91, 286] width 7 height 7
checkbox input "true"
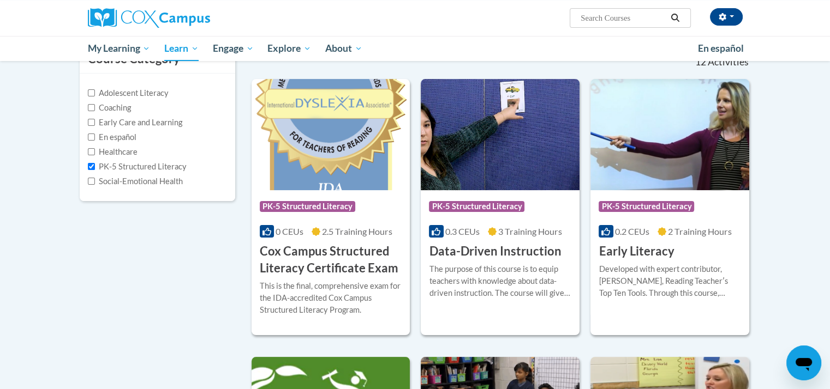
scroll to position [135, 0]
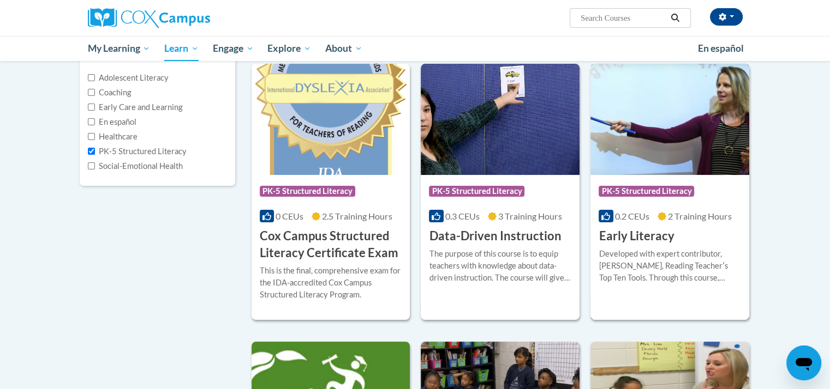
click at [643, 239] on h3 "Early Literacy" at bounding box center [635, 236] width 75 height 17
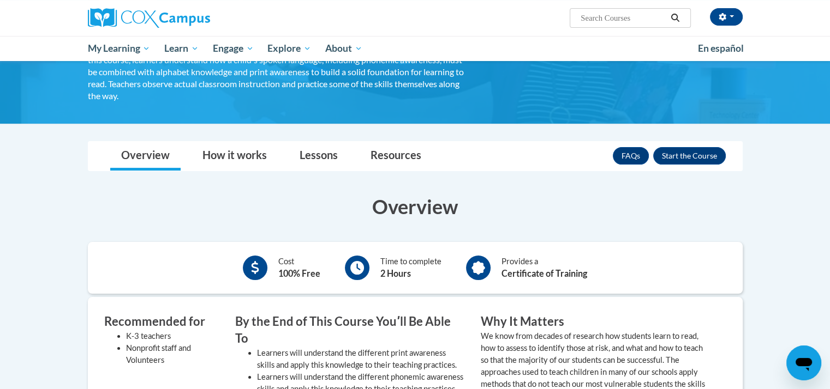
scroll to position [103, 0]
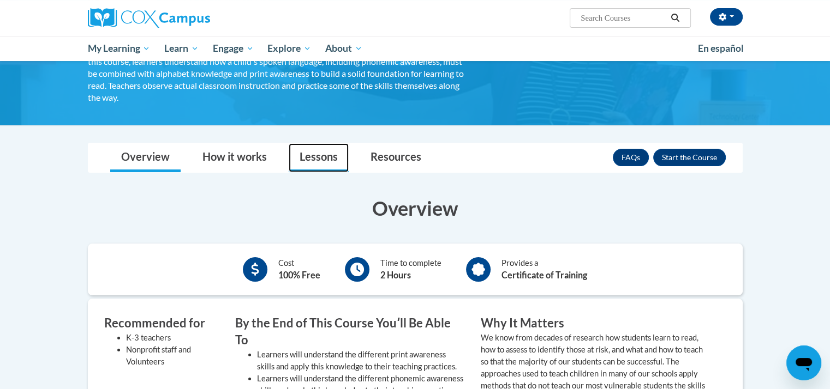
click at [329, 158] on link "Lessons" at bounding box center [319, 157] width 60 height 29
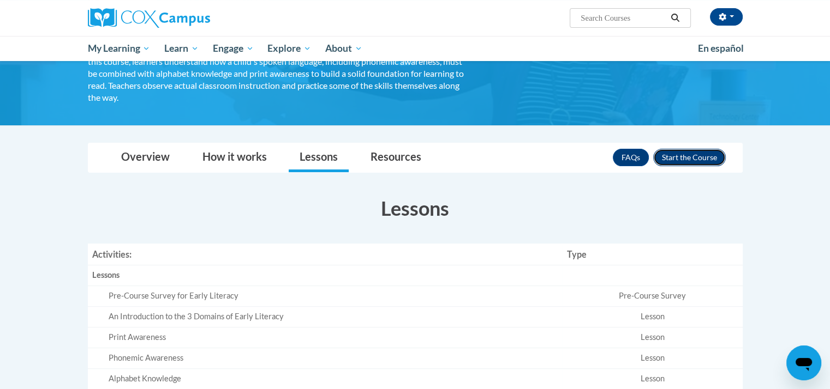
click at [679, 160] on button "Enroll" at bounding box center [689, 157] width 73 height 17
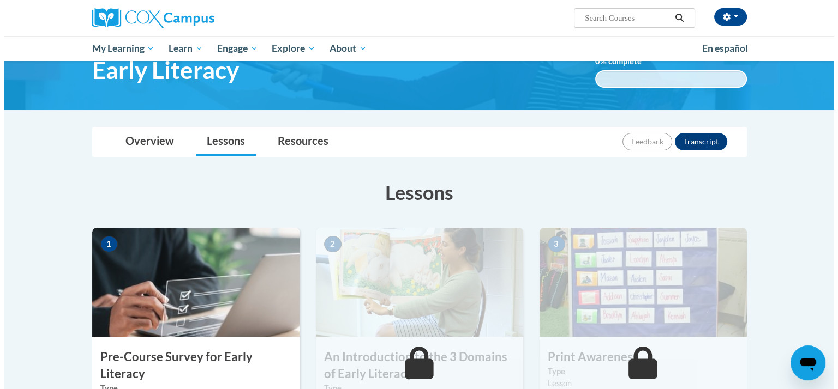
scroll to position [149, 0]
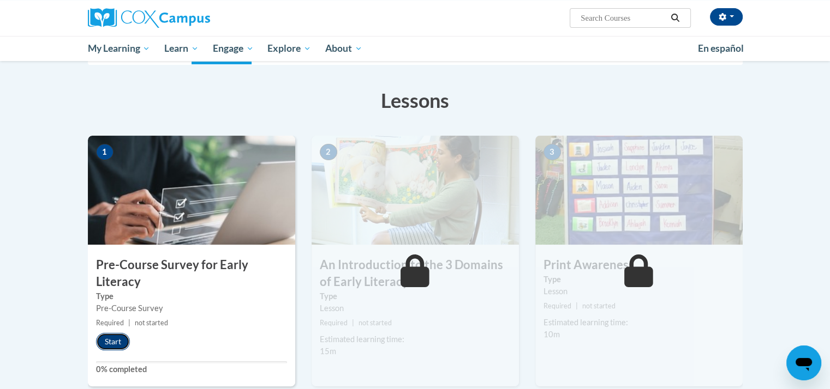
click at [116, 339] on button "Start" at bounding box center [113, 341] width 34 height 17
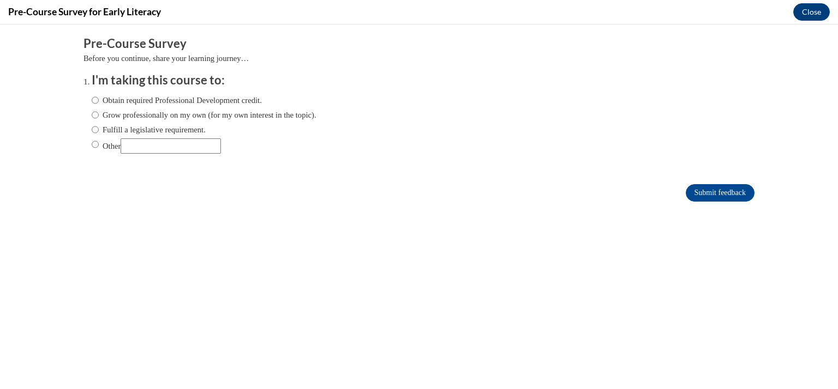
scroll to position [0, 0]
click at [92, 100] on input "Obtain required Professional Development credit." at bounding box center [95, 100] width 7 height 12
radio input "true"
click at [692, 194] on input "Submit feedback" at bounding box center [720, 192] width 69 height 17
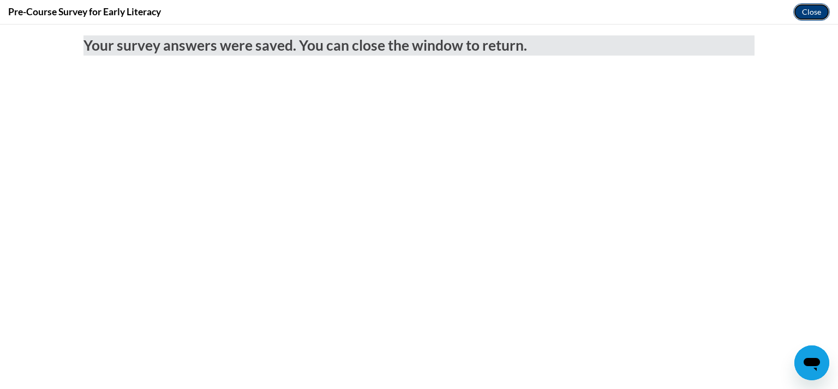
click at [809, 9] on button "Close" at bounding box center [811, 11] width 37 height 17
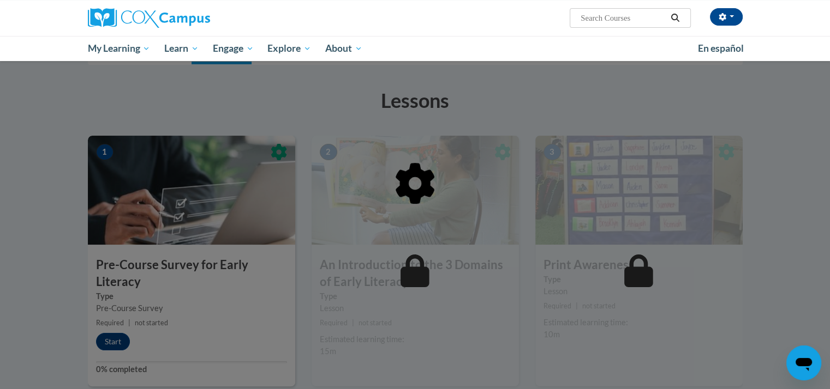
click at [112, 344] on div at bounding box center [415, 194] width 830 height 389
click at [227, 156] on div at bounding box center [415, 239] width 655 height 207
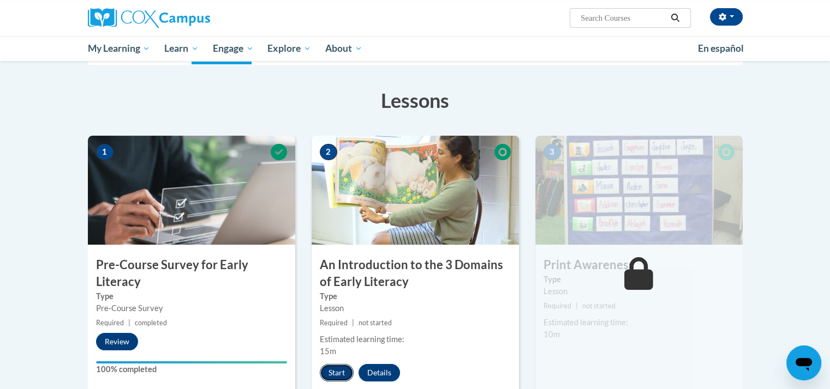
click at [338, 374] on button "Start" at bounding box center [337, 372] width 34 height 17
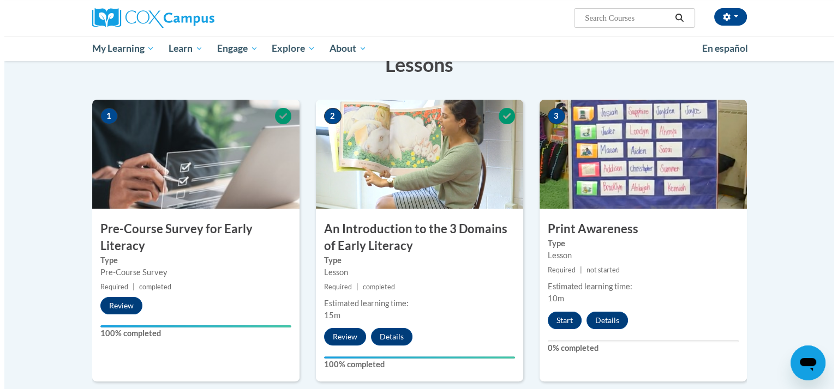
scroll to position [189, 0]
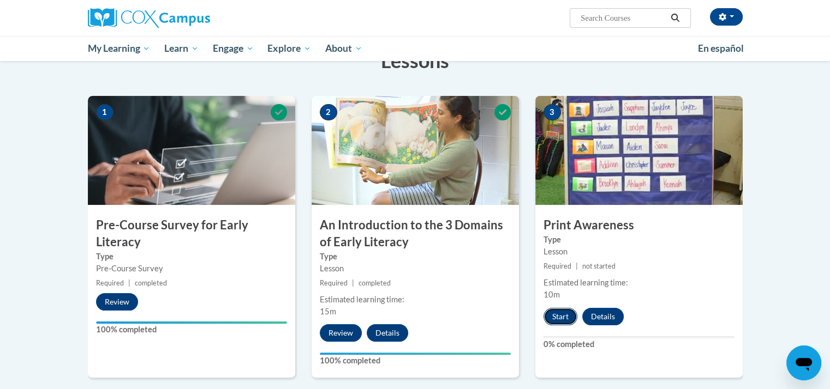
click at [554, 316] on button "Start" at bounding box center [560, 316] width 34 height 17
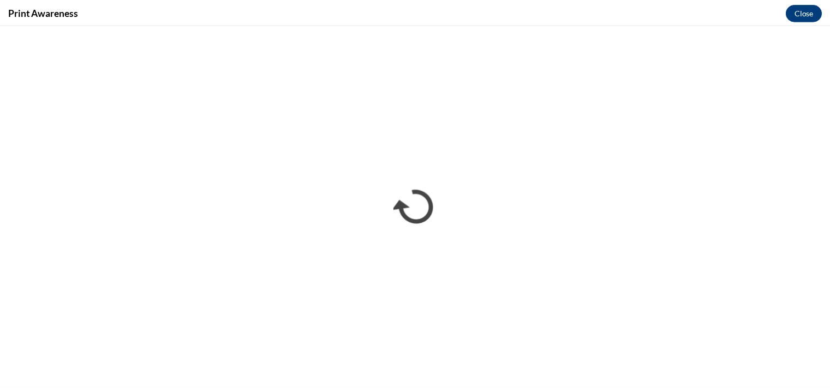
scroll to position [0, 0]
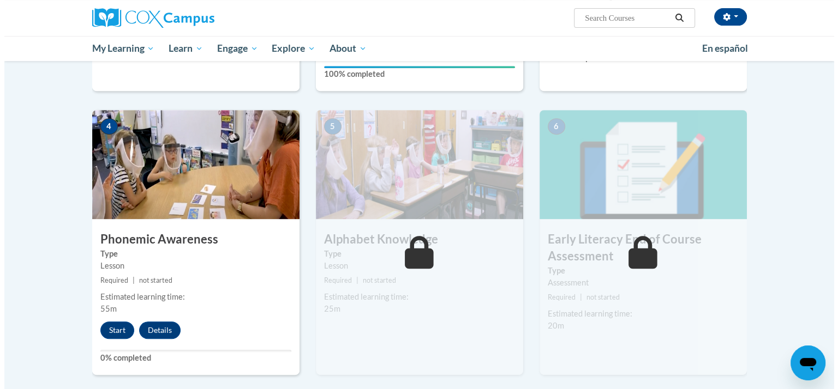
scroll to position [500, 0]
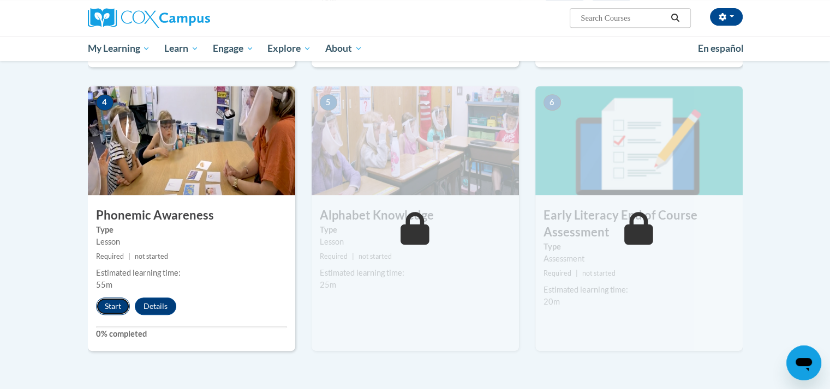
click at [113, 305] on button "Start" at bounding box center [113, 306] width 34 height 17
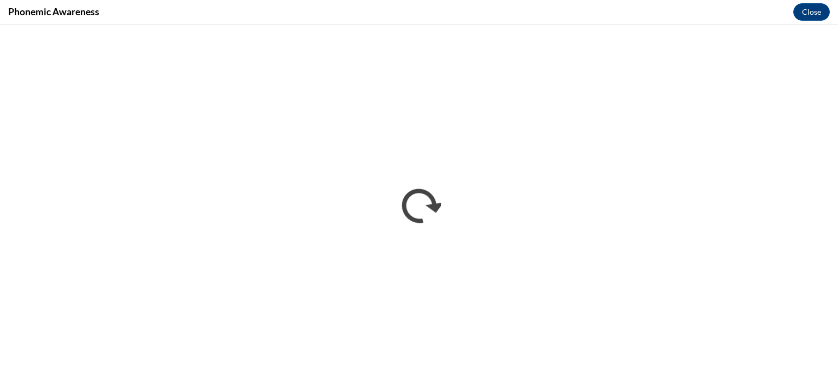
scroll to position [0, 0]
